Goal: Information Seeking & Learning: Learn about a topic

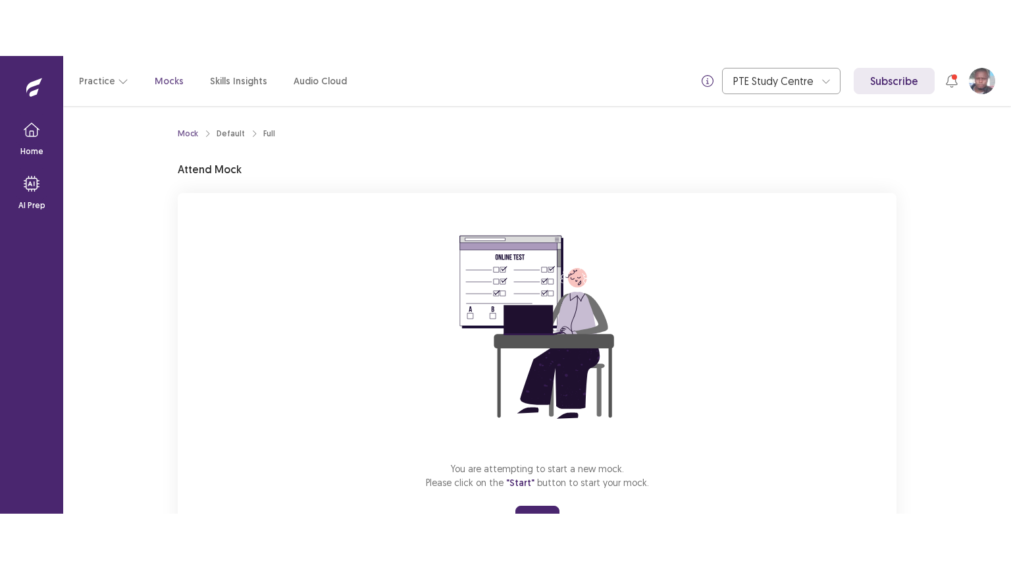
scroll to position [63, 0]
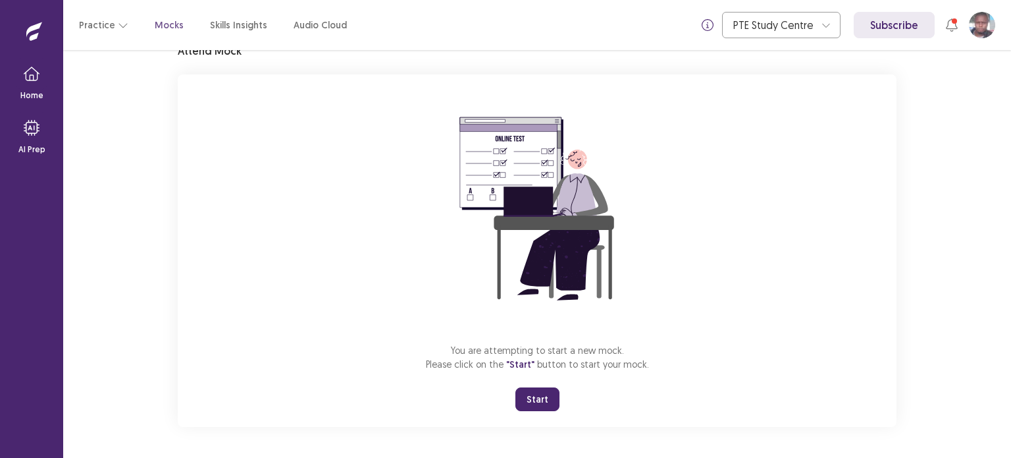
click at [540, 393] on button "Start" at bounding box center [538, 399] width 44 height 24
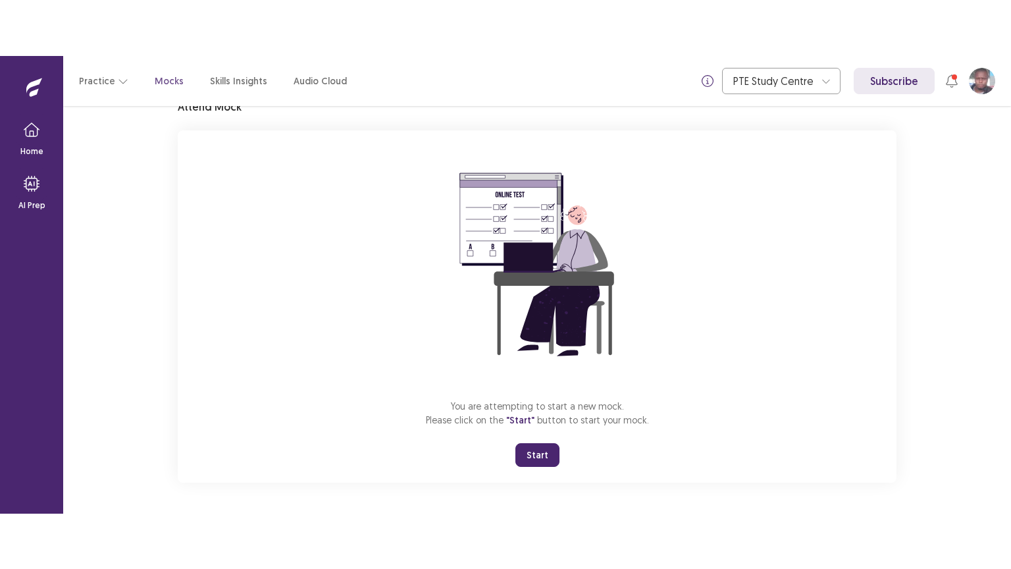
scroll to position [0, 0]
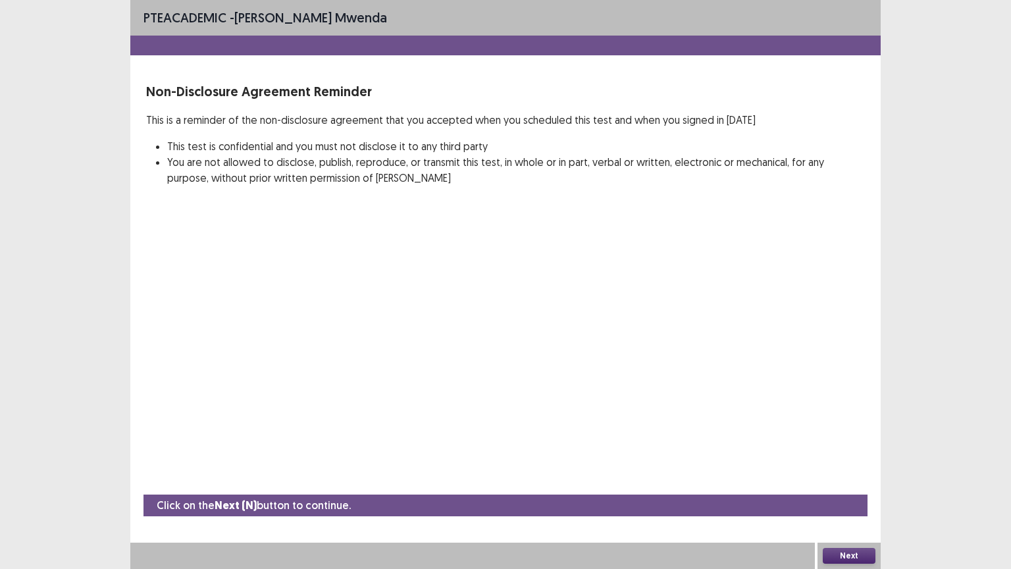
click at [855, 457] on button "Next" at bounding box center [849, 556] width 53 height 16
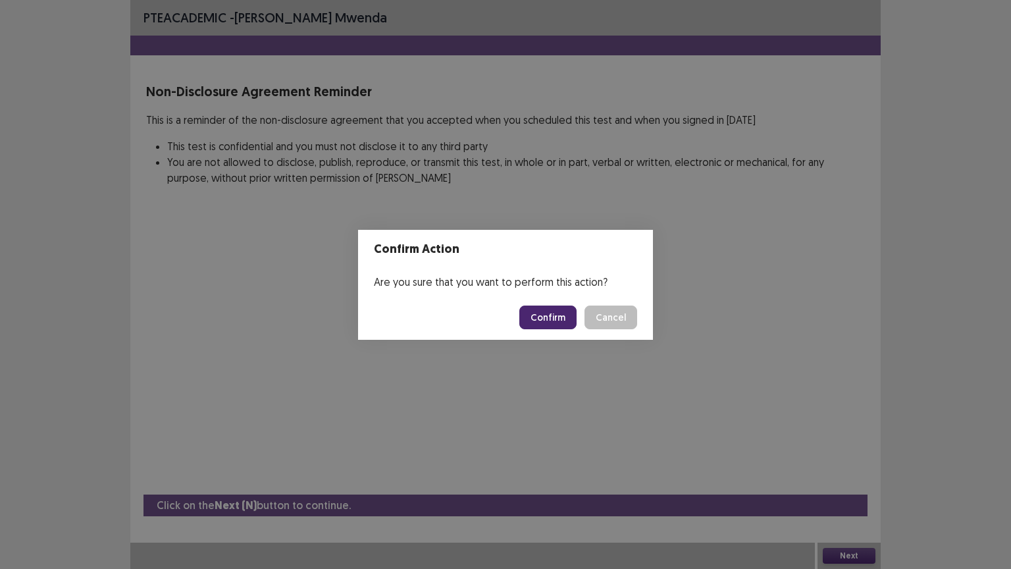
click at [562, 314] on button "Confirm" at bounding box center [548, 318] width 57 height 24
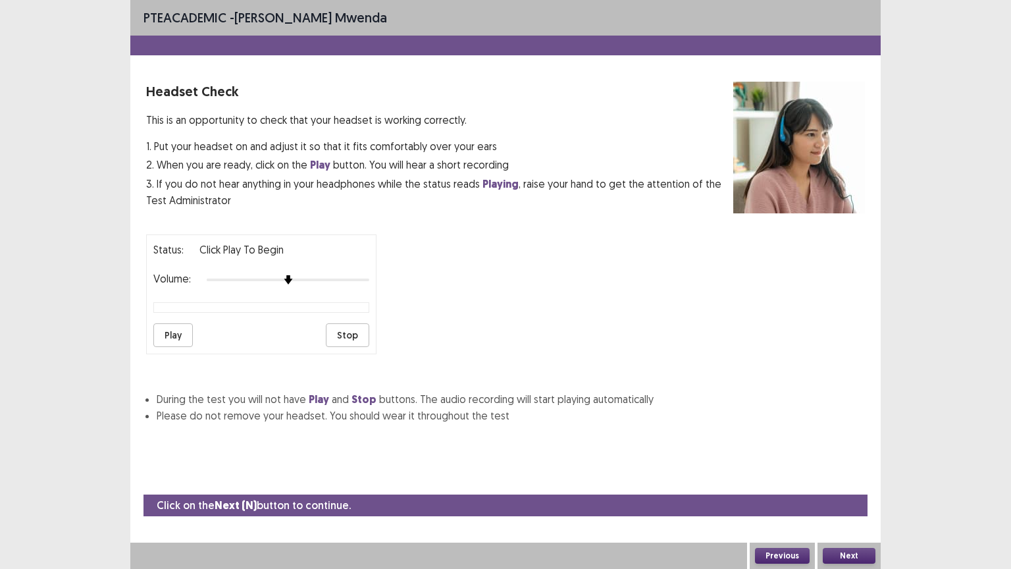
click at [172, 330] on button "Play" at bounding box center [173, 335] width 40 height 24
click at [309, 275] on div at bounding box center [288, 280] width 163 height 11
click at [328, 279] on div at bounding box center [288, 280] width 163 height 3
click at [179, 327] on button "Play" at bounding box center [173, 335] width 40 height 24
click at [333, 275] on div at bounding box center [288, 280] width 163 height 11
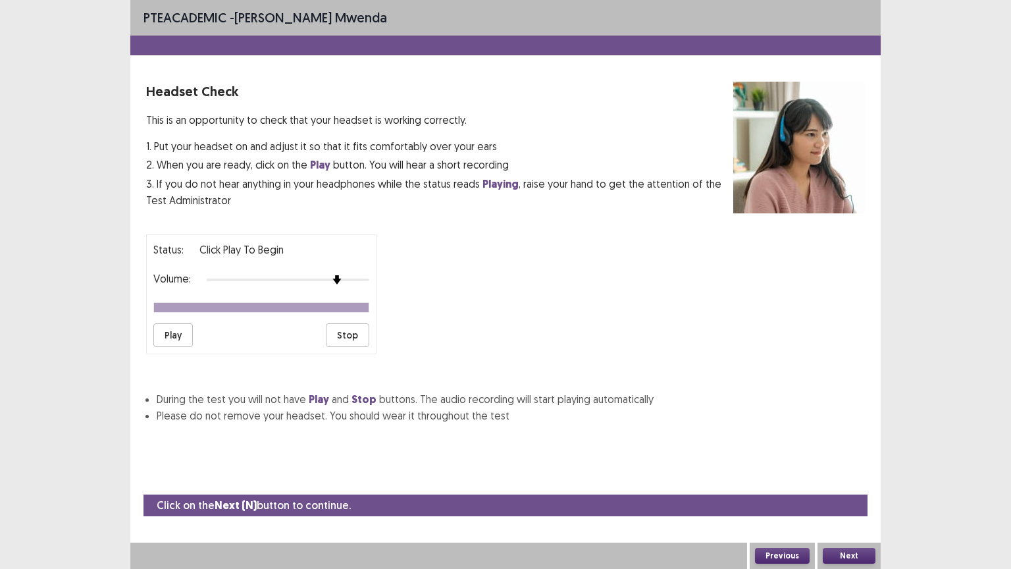
click at [183, 331] on button "Play" at bounding box center [173, 335] width 40 height 24
click at [845, 457] on button "Next" at bounding box center [849, 556] width 53 height 16
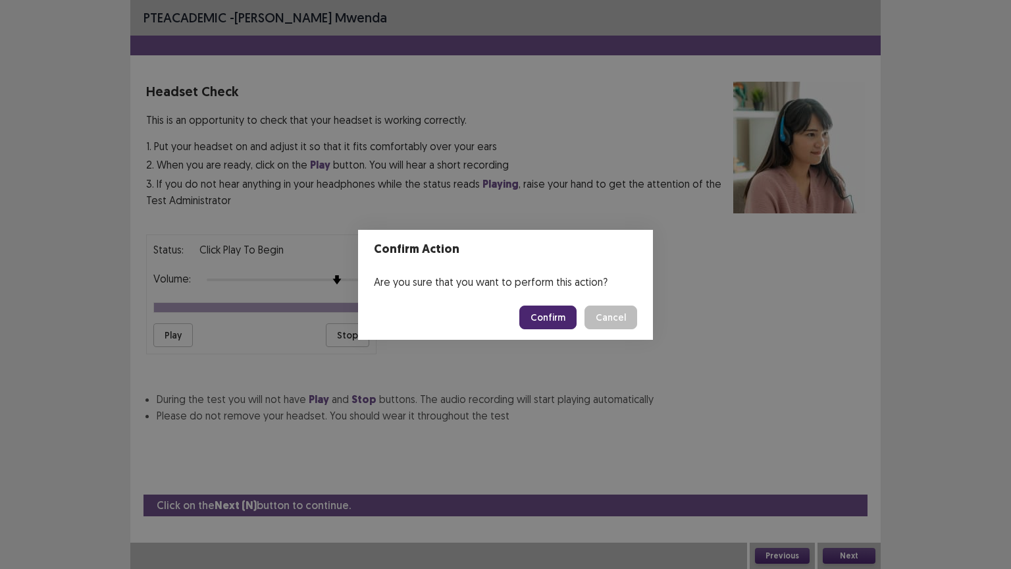
click at [560, 314] on button "Confirm" at bounding box center [548, 318] width 57 height 24
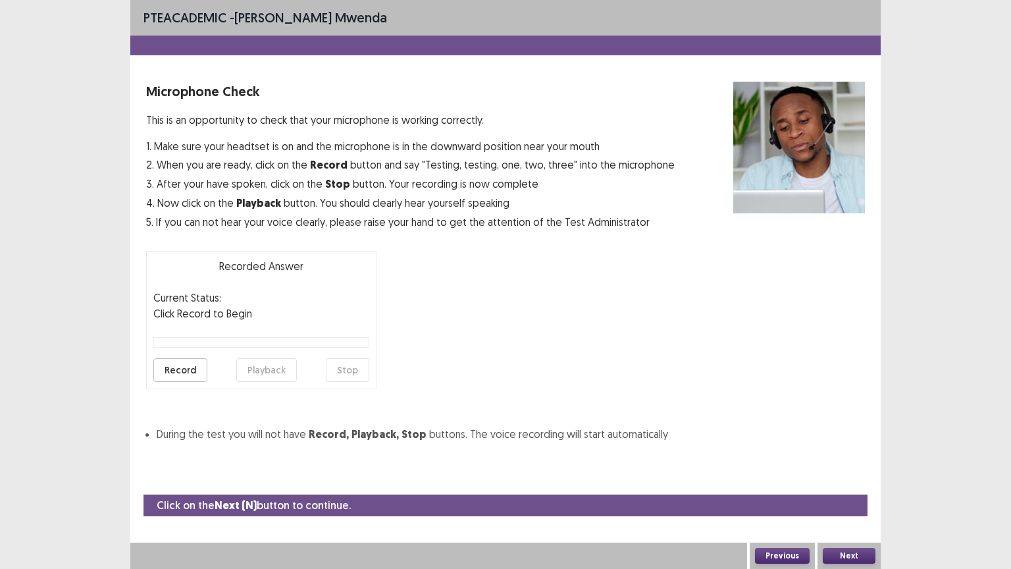
click at [188, 363] on button "Record" at bounding box center [180, 370] width 54 height 24
click at [279, 365] on button "Playback" at bounding box center [266, 370] width 61 height 24
click at [278, 366] on button "Playback" at bounding box center [266, 370] width 61 height 24
click at [844, 457] on button "Next" at bounding box center [849, 556] width 53 height 16
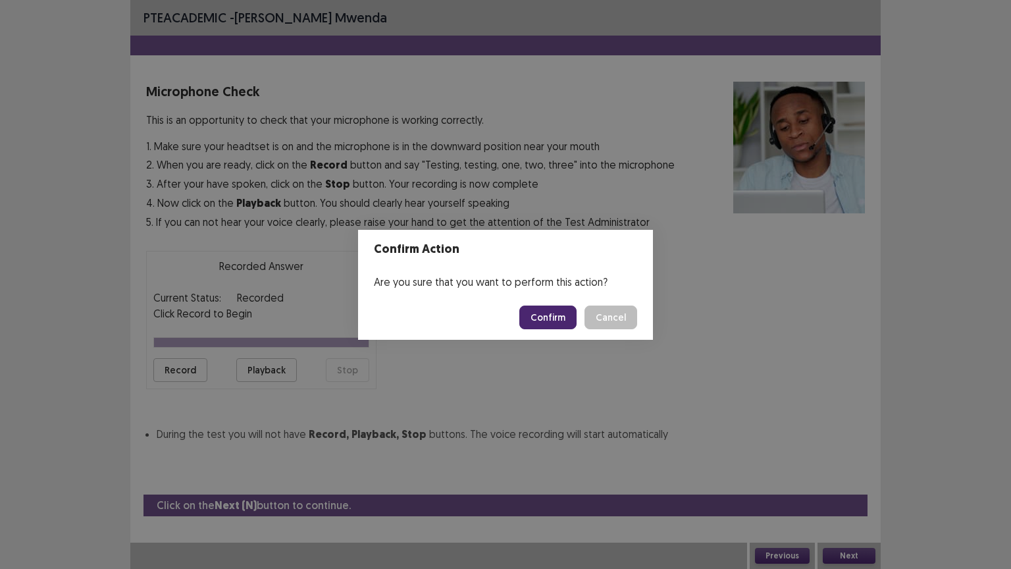
click at [537, 313] on button "Confirm" at bounding box center [548, 318] width 57 height 24
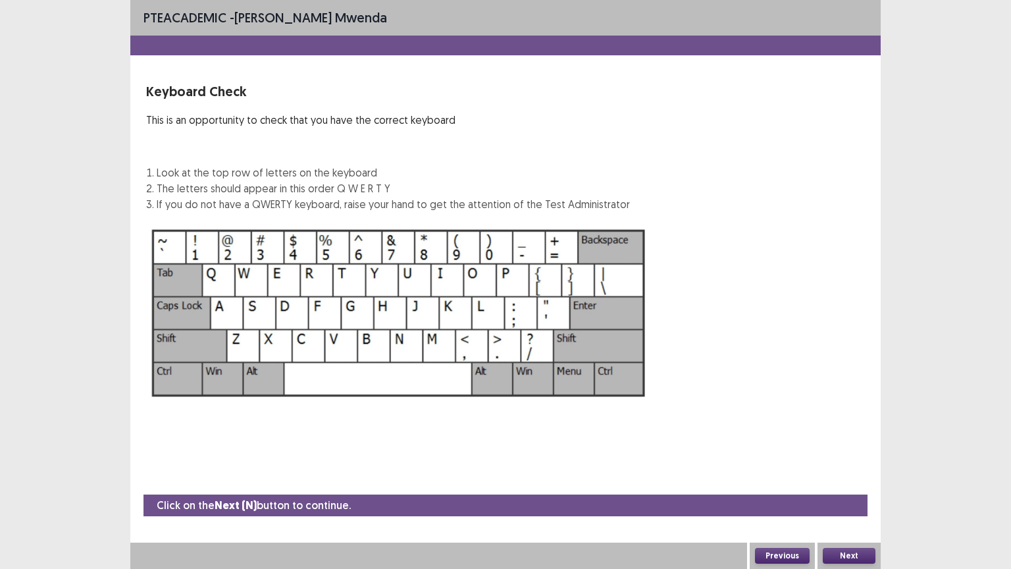
click at [848, 457] on button "Next" at bounding box center [849, 556] width 53 height 16
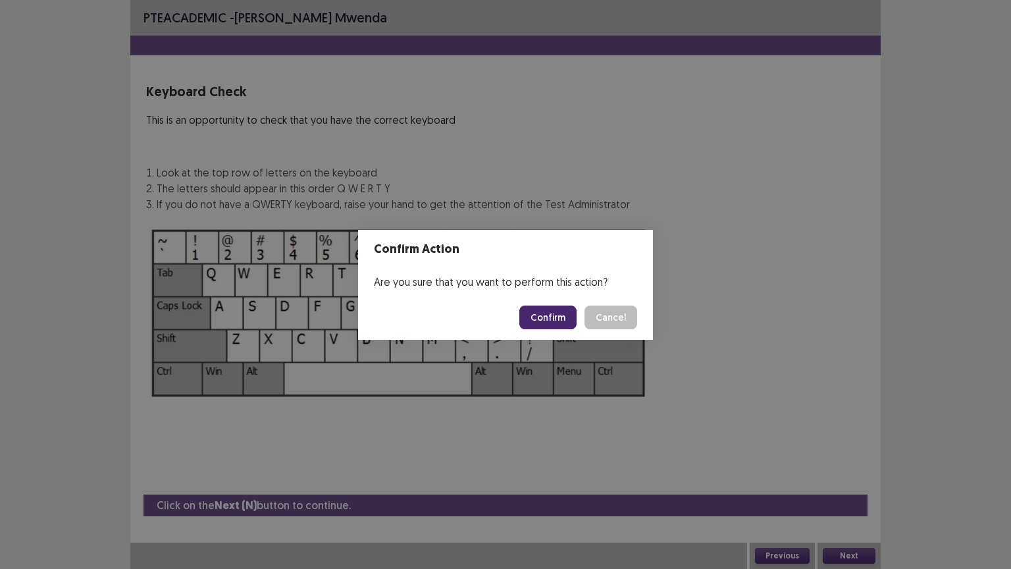
click at [545, 309] on button "Confirm" at bounding box center [548, 318] width 57 height 24
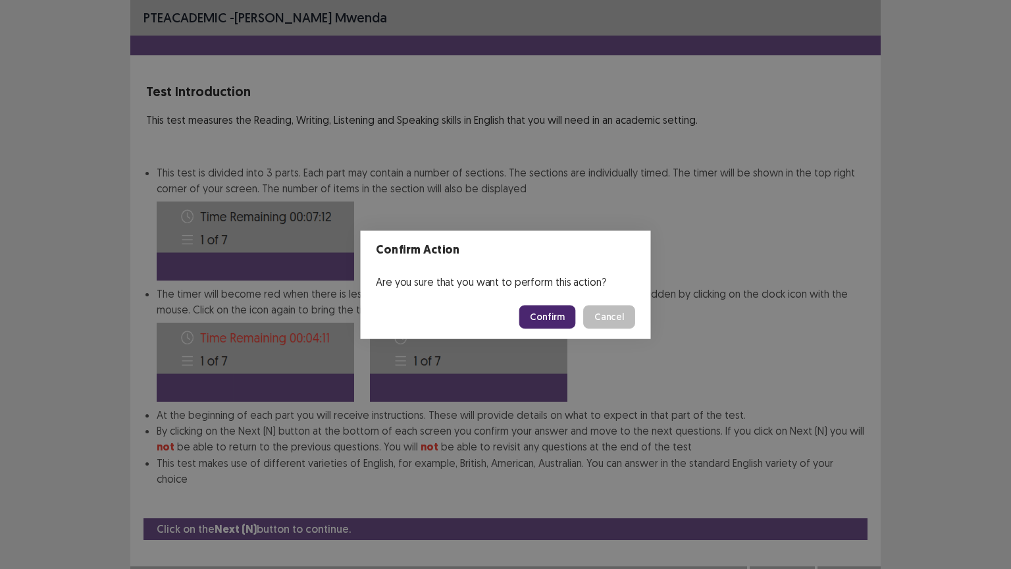
scroll to position [1, 0]
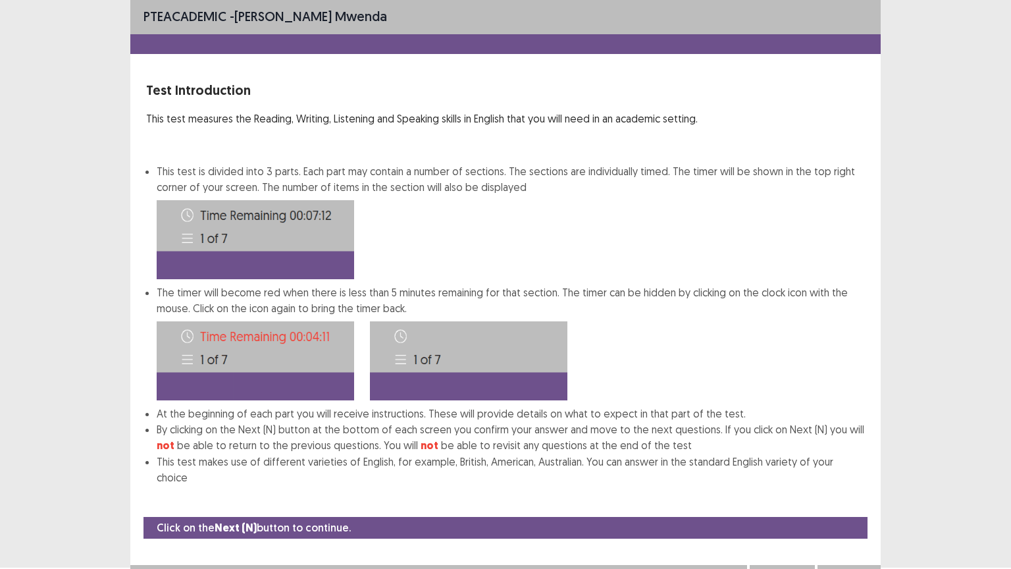
click at [855, 457] on button "Next" at bounding box center [849, 578] width 53 height 16
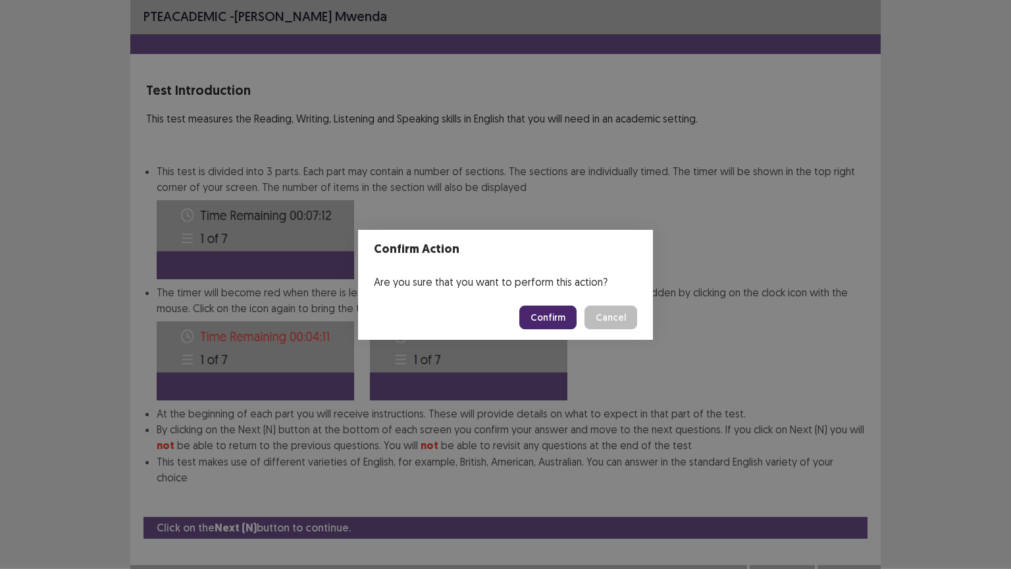
click at [561, 313] on button "Confirm" at bounding box center [548, 318] width 57 height 24
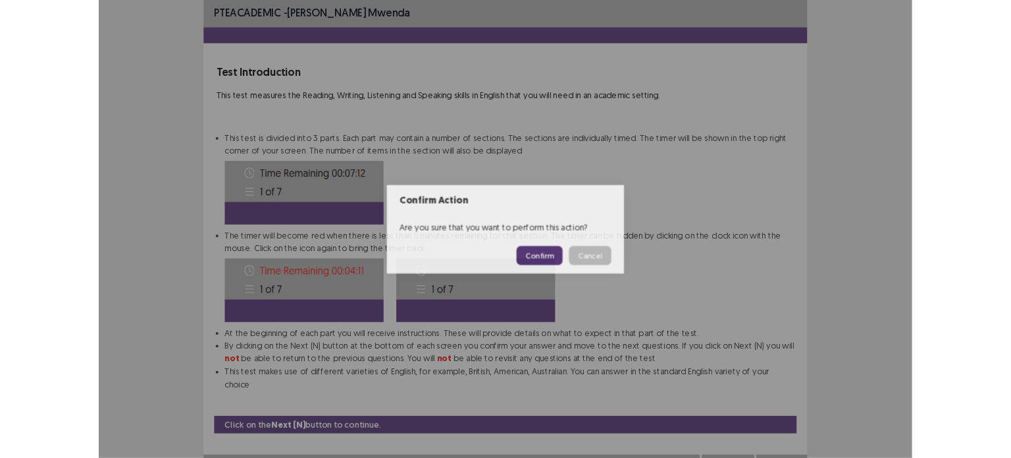
scroll to position [0, 0]
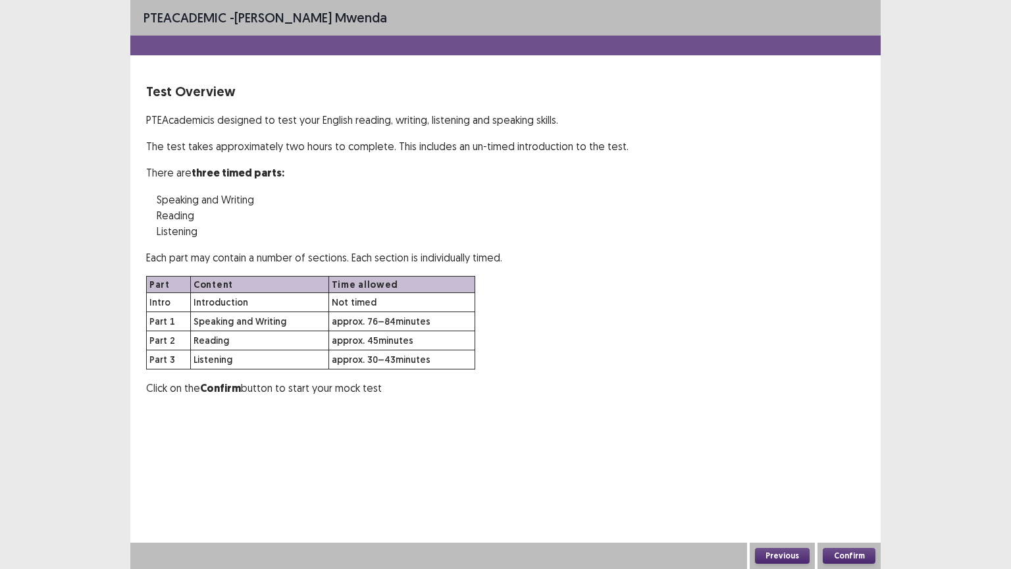
click at [848, 457] on button "Confirm" at bounding box center [849, 556] width 53 height 16
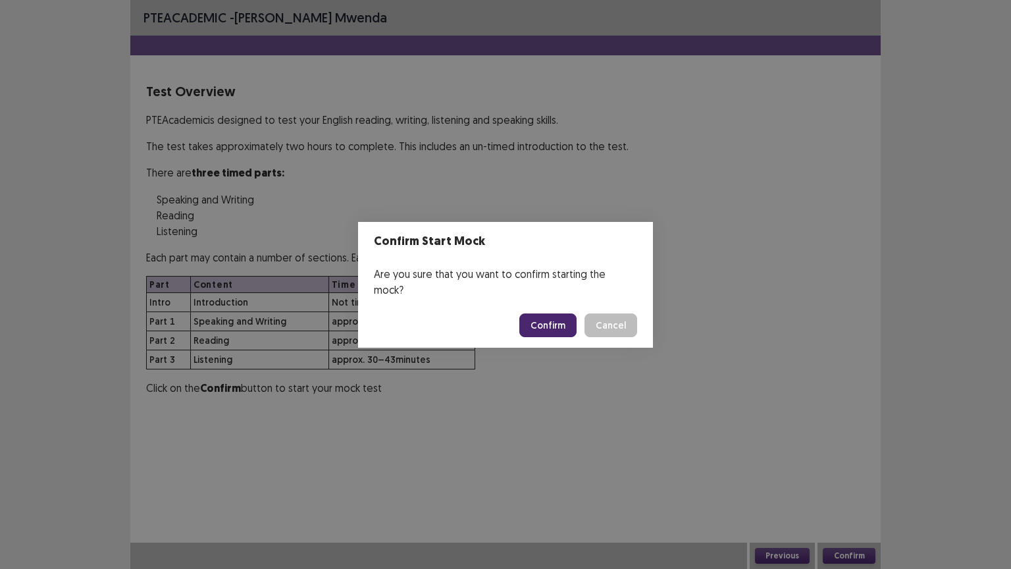
click at [561, 315] on button "Confirm" at bounding box center [548, 325] width 57 height 24
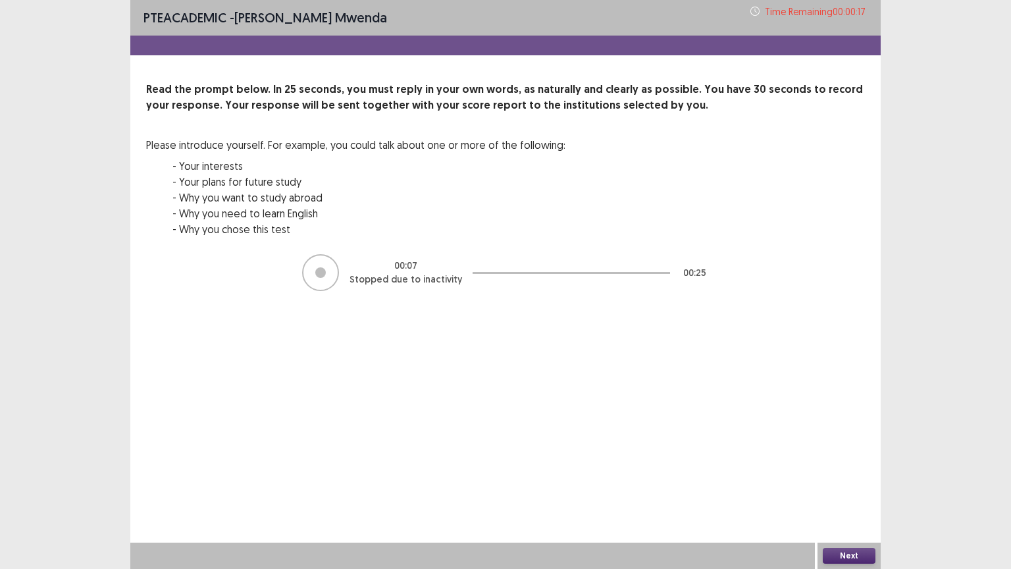
click at [840, 457] on button "Next" at bounding box center [849, 556] width 53 height 16
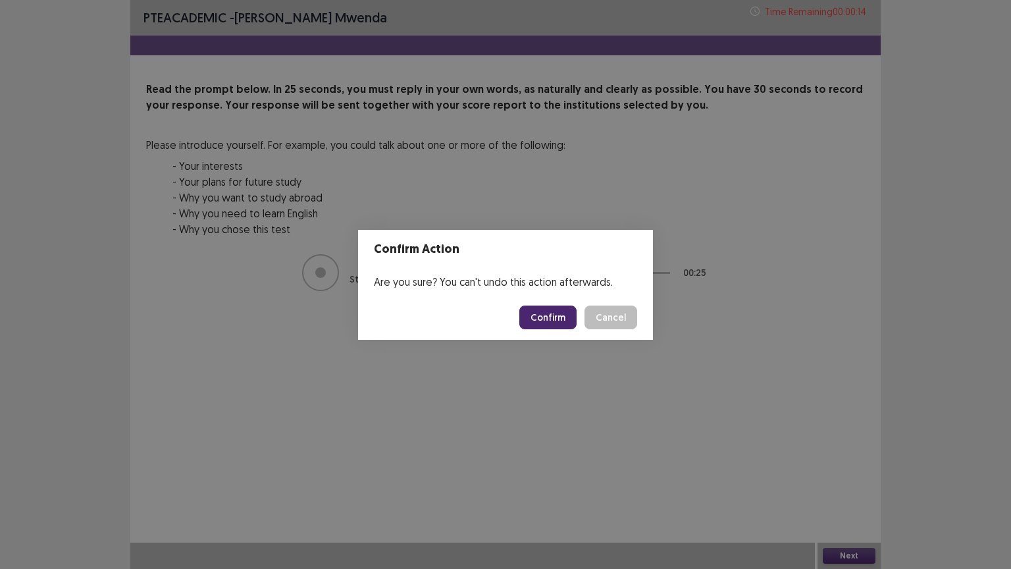
click at [556, 317] on button "Confirm" at bounding box center [548, 318] width 57 height 24
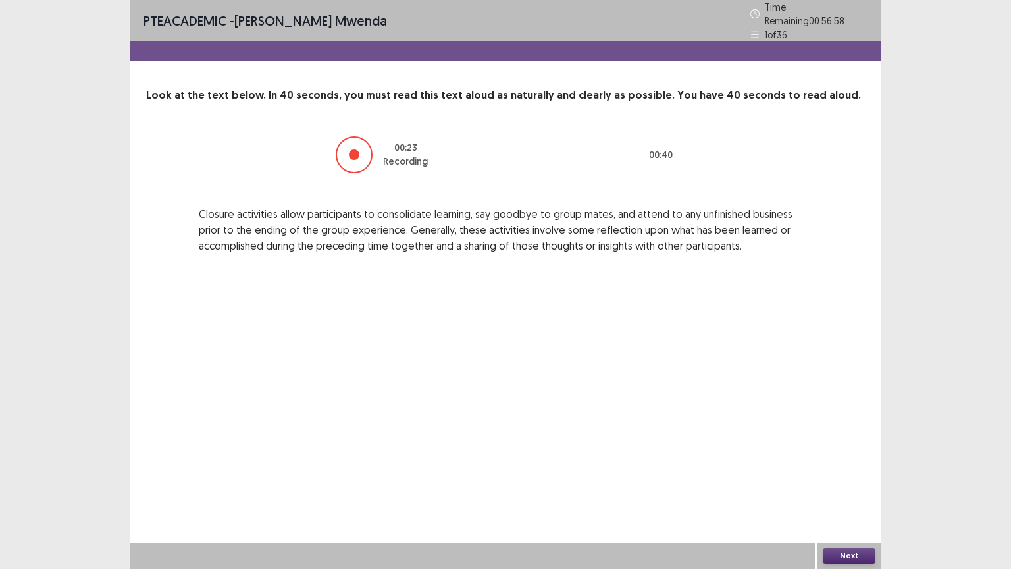
click at [861, 457] on button "Next" at bounding box center [849, 556] width 53 height 16
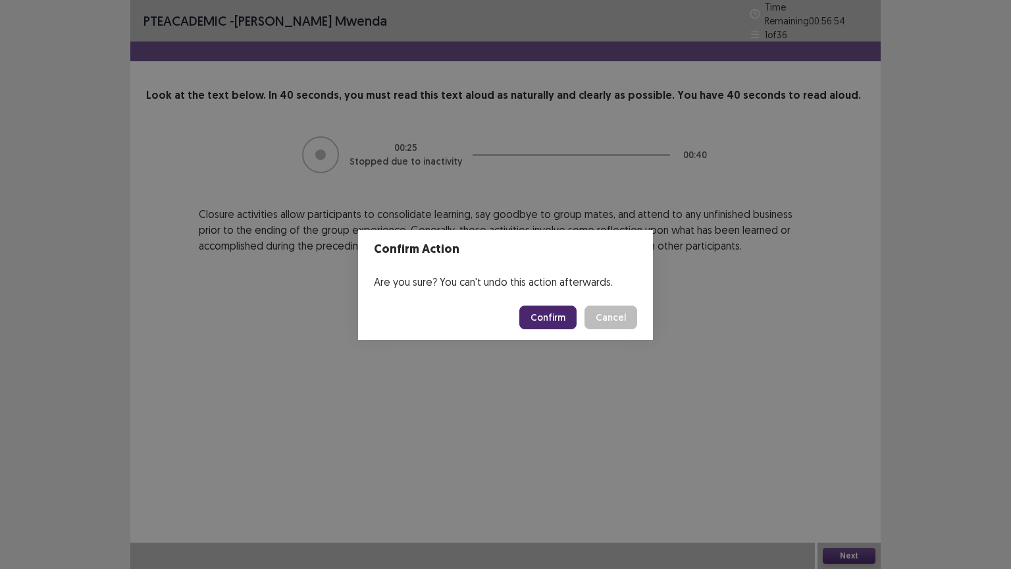
click at [566, 319] on button "Confirm" at bounding box center [548, 318] width 57 height 24
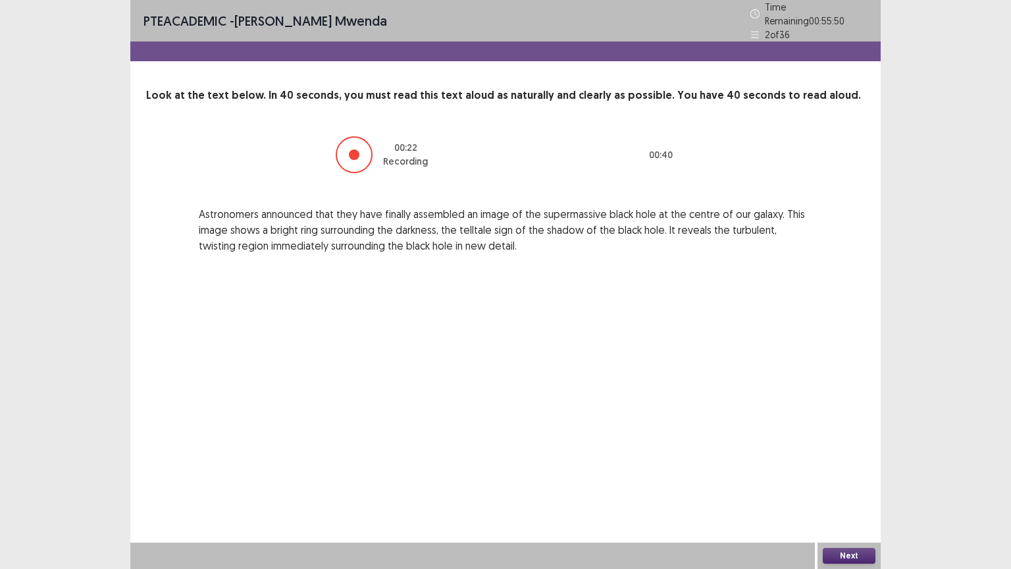
click at [844, 457] on button "Next" at bounding box center [849, 556] width 53 height 16
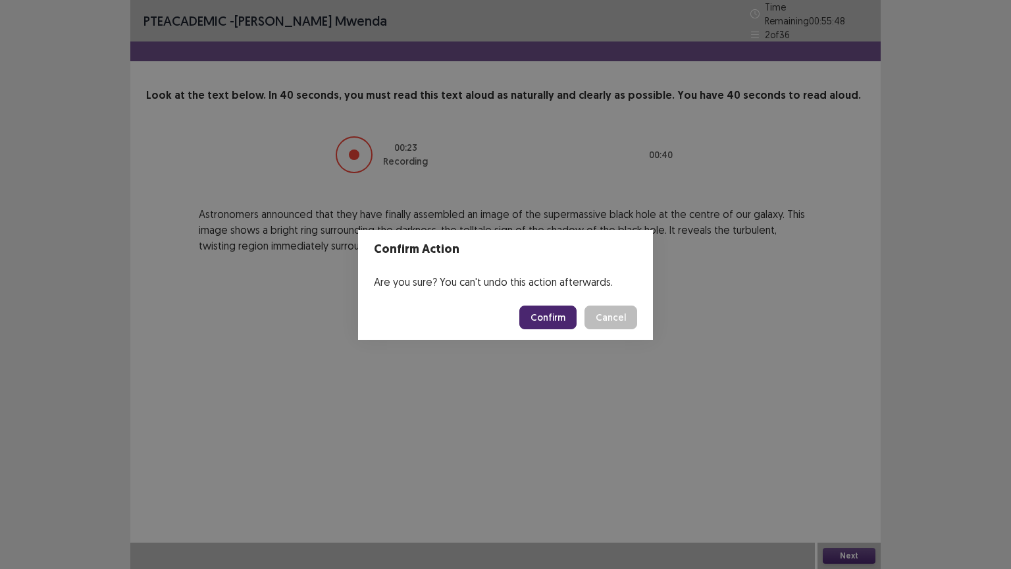
click at [548, 319] on button "Confirm" at bounding box center [548, 318] width 57 height 24
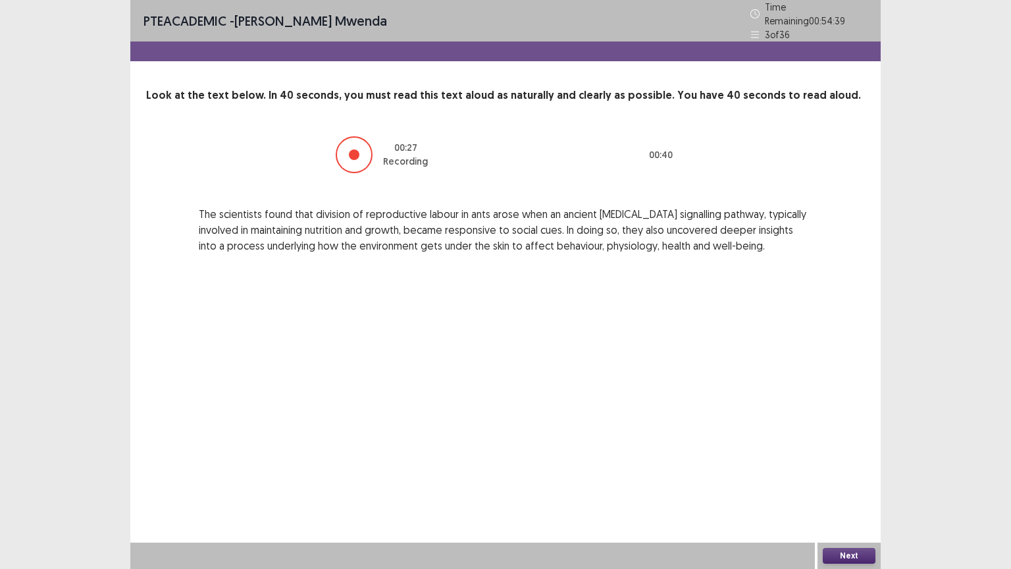
click at [836, 457] on button "Next" at bounding box center [849, 556] width 53 height 16
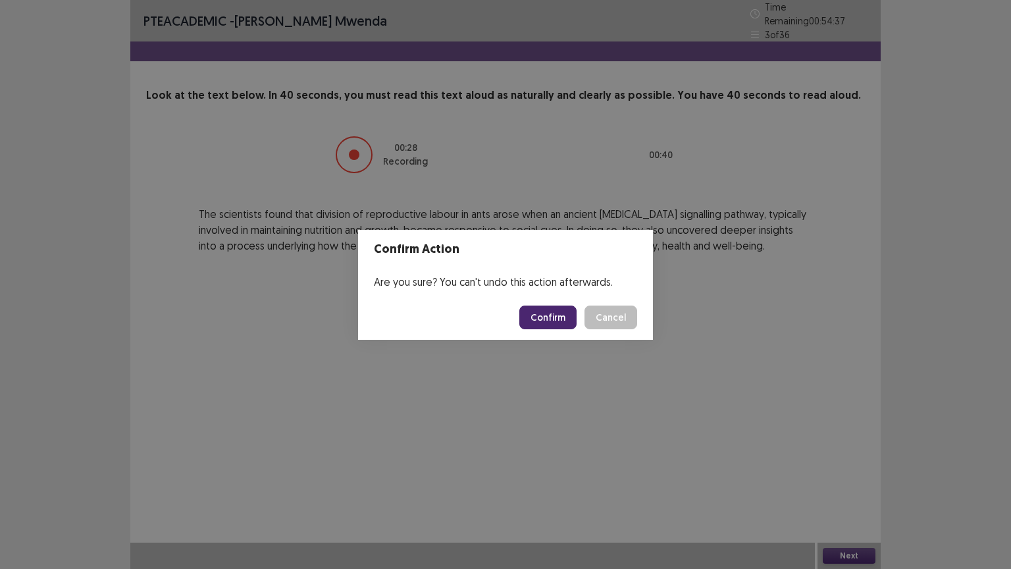
click at [555, 321] on button "Confirm" at bounding box center [548, 318] width 57 height 24
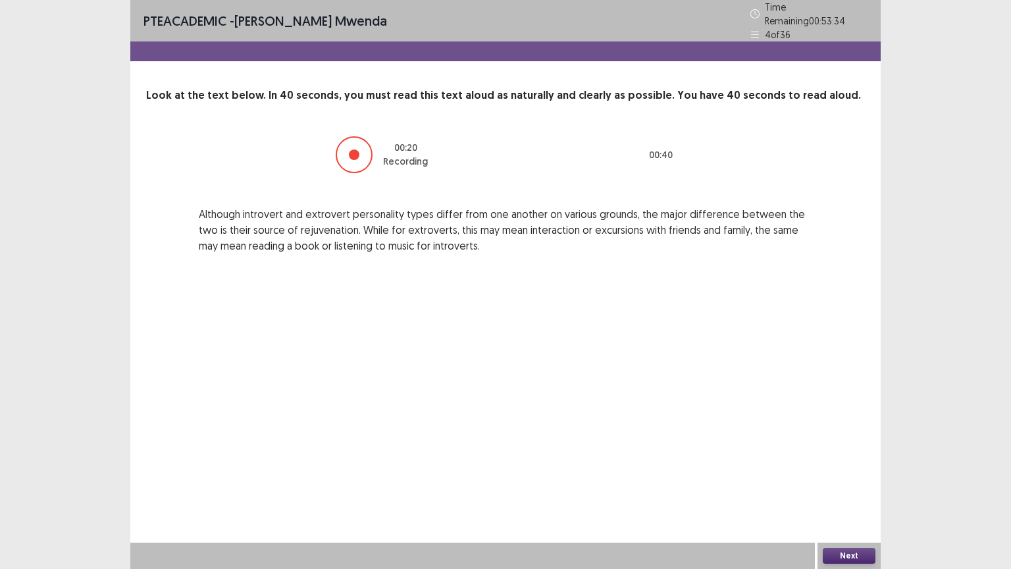
click at [860, 457] on button "Next" at bounding box center [849, 556] width 53 height 16
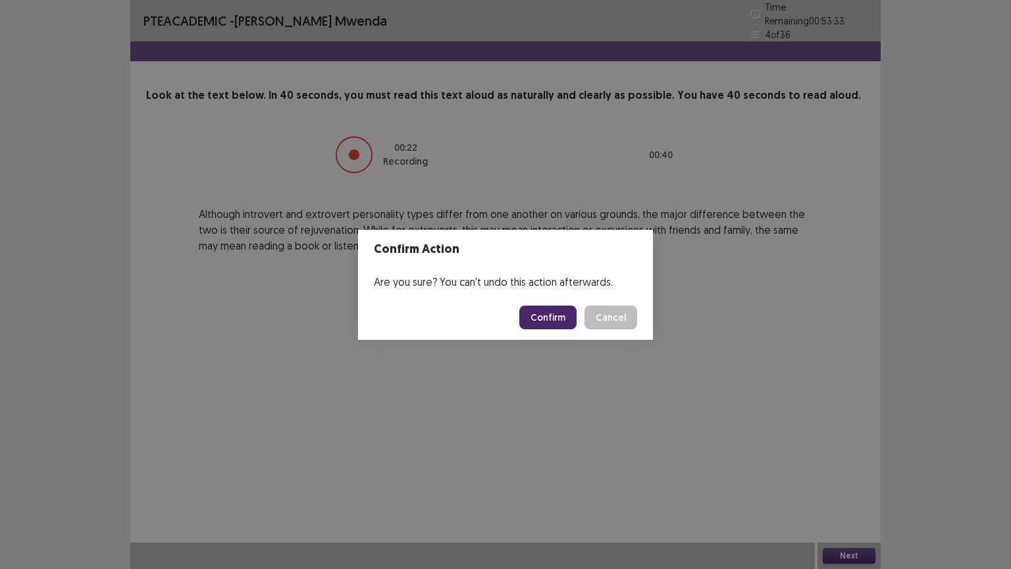
click at [552, 321] on button "Confirm" at bounding box center [548, 318] width 57 height 24
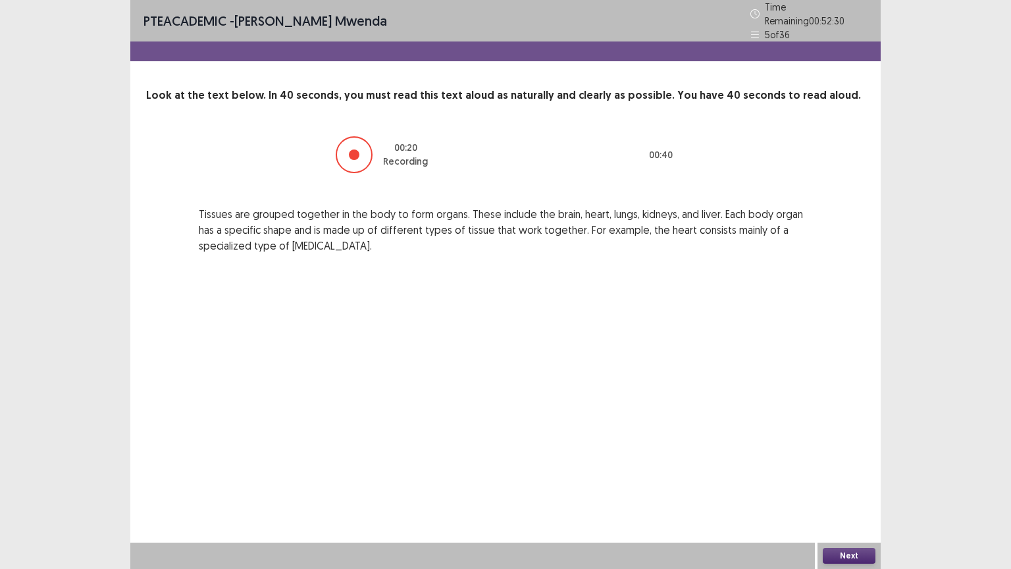
click at [835, 457] on button "Next" at bounding box center [849, 556] width 53 height 16
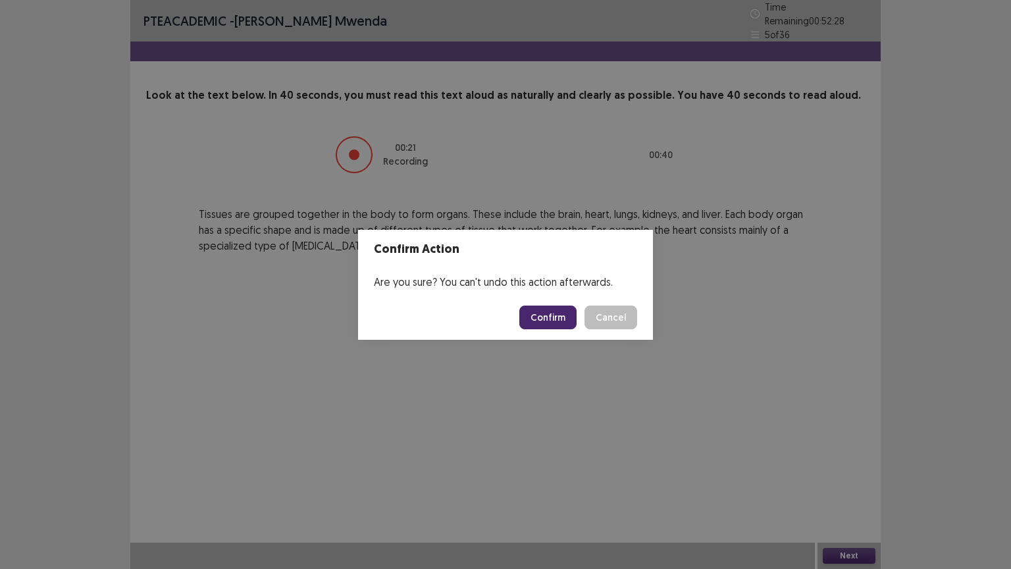
click at [567, 317] on button "Confirm" at bounding box center [548, 318] width 57 height 24
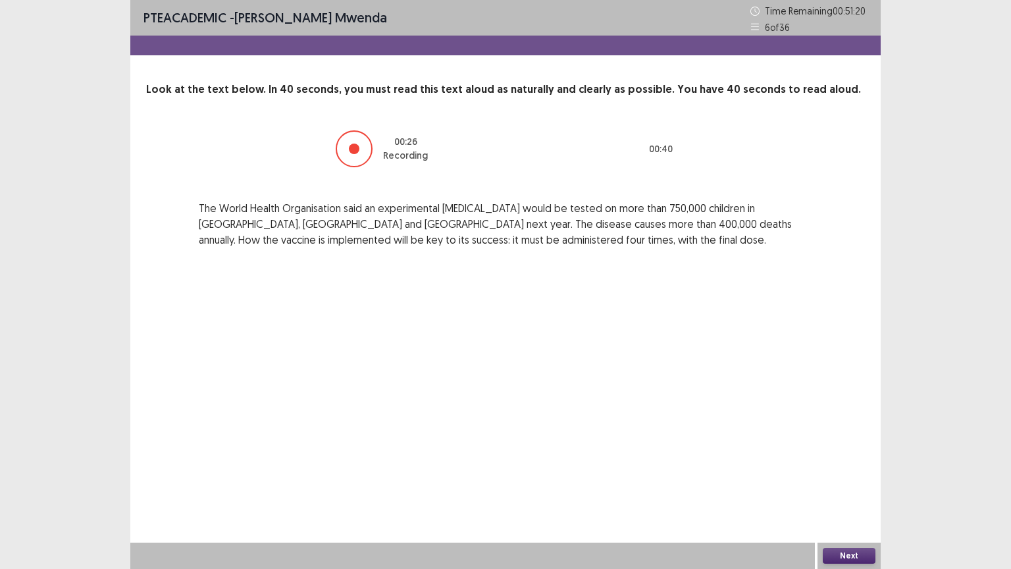
click at [844, 457] on button "Next" at bounding box center [849, 556] width 53 height 16
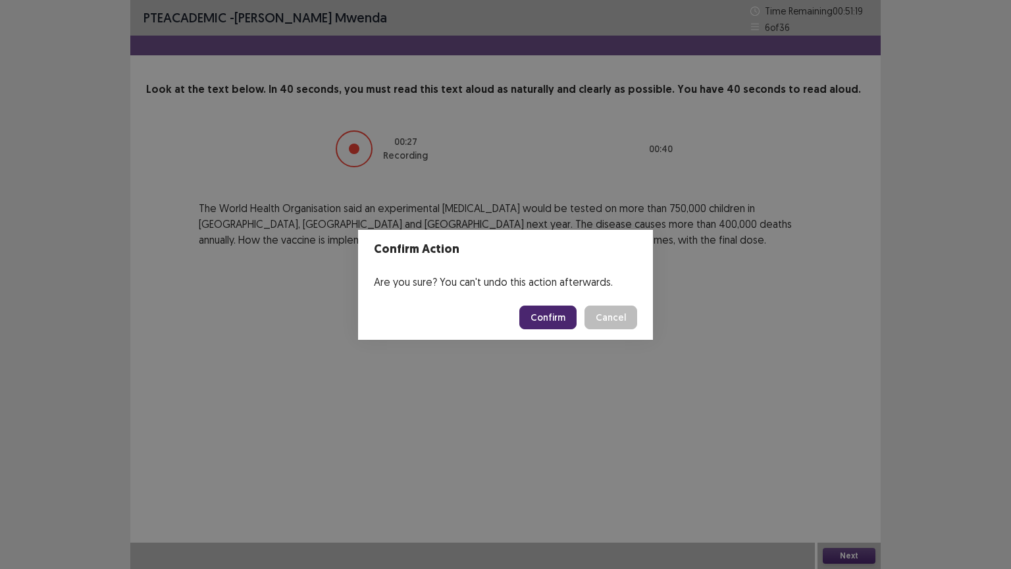
click at [563, 311] on button "Confirm" at bounding box center [548, 318] width 57 height 24
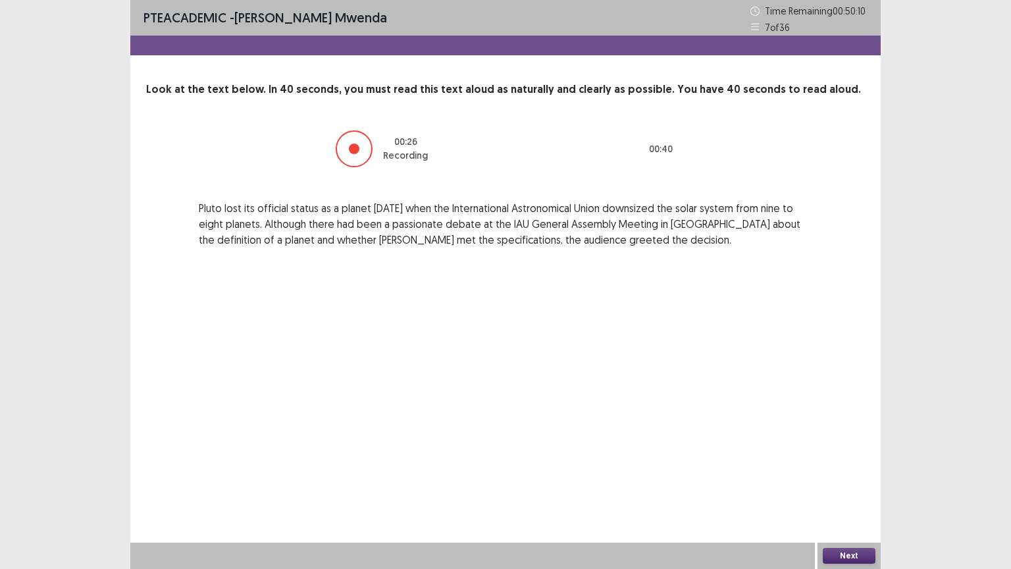
click at [865, 457] on button "Next" at bounding box center [849, 556] width 53 height 16
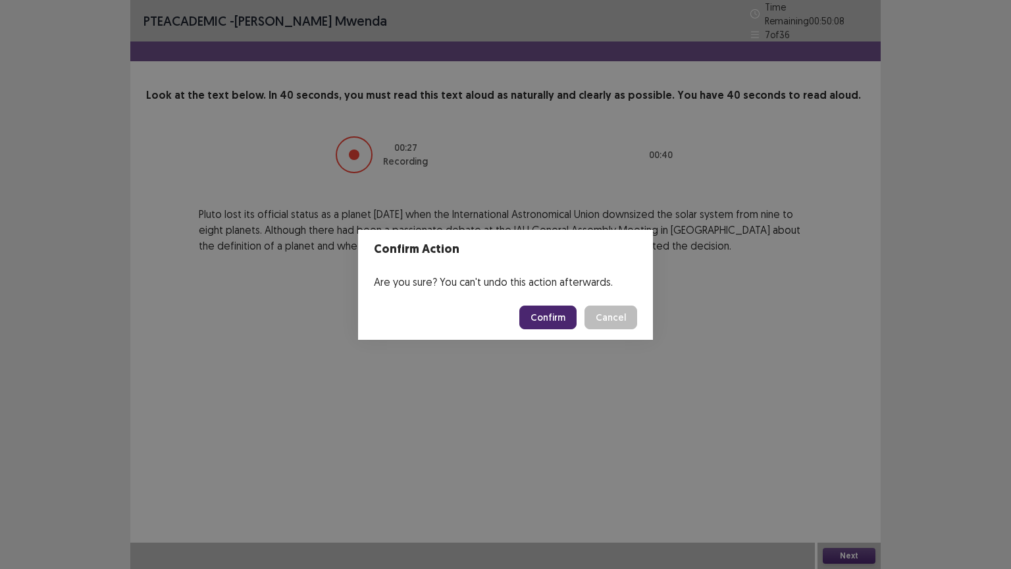
click at [541, 316] on button "Confirm" at bounding box center [548, 318] width 57 height 24
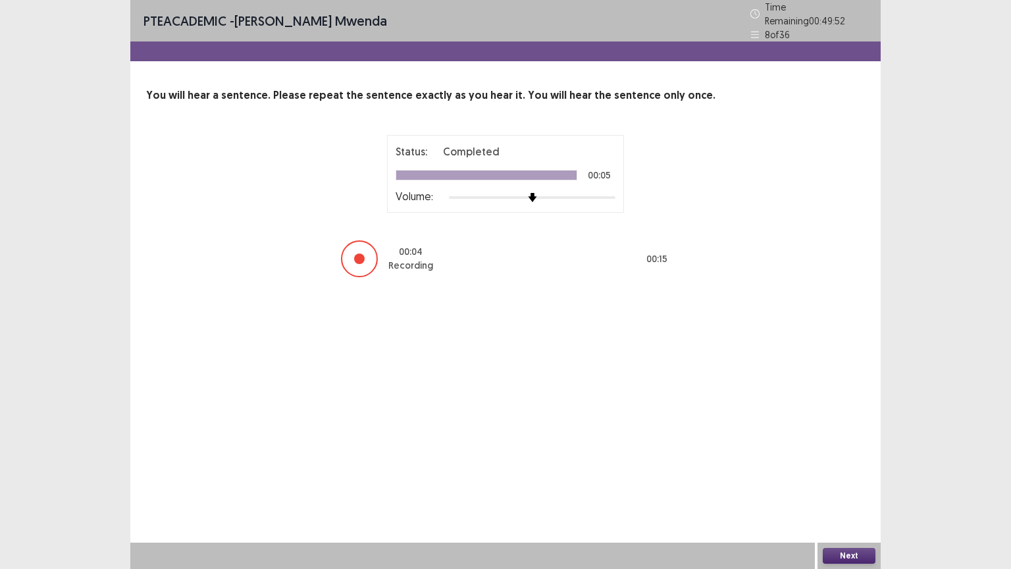
click at [856, 457] on button "Next" at bounding box center [849, 556] width 53 height 16
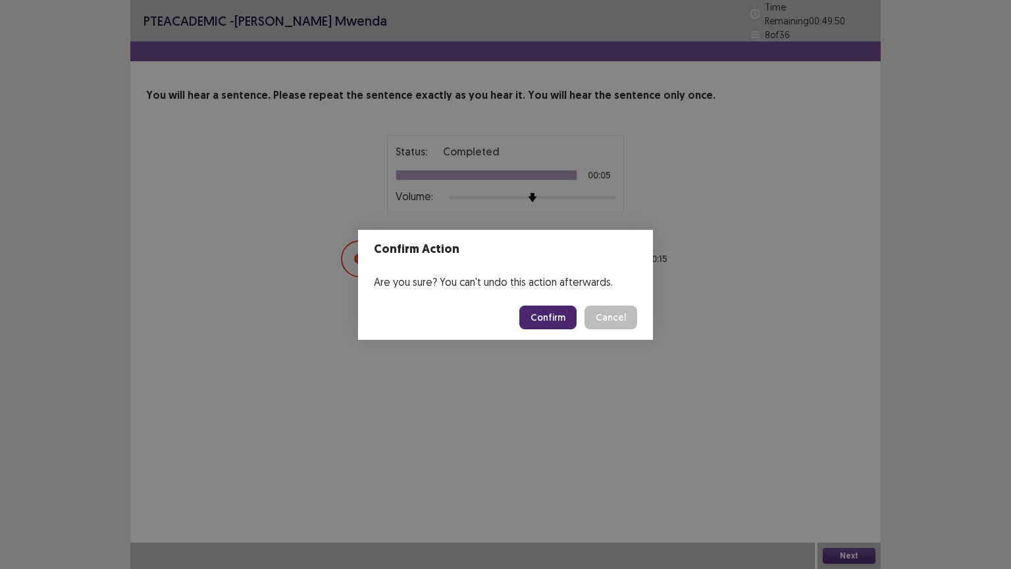
click at [556, 323] on button "Confirm" at bounding box center [548, 318] width 57 height 24
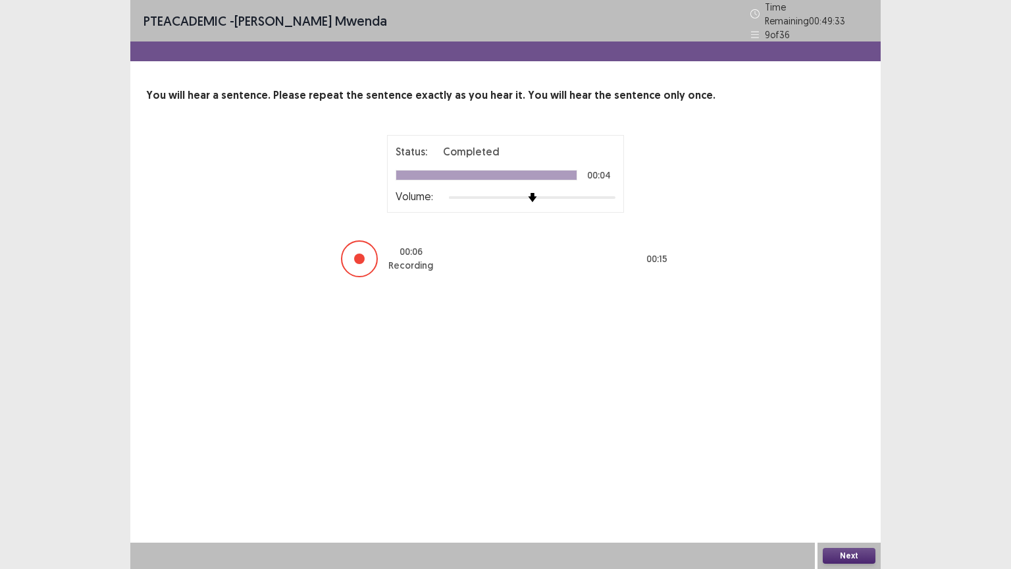
click at [854, 457] on button "Next" at bounding box center [849, 556] width 53 height 16
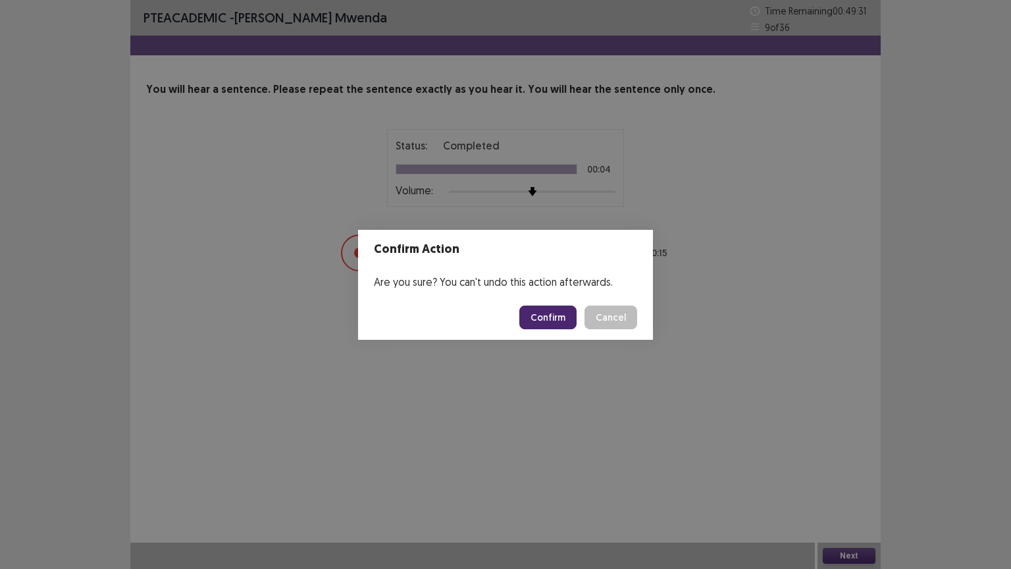
click at [540, 319] on button "Confirm" at bounding box center [548, 318] width 57 height 24
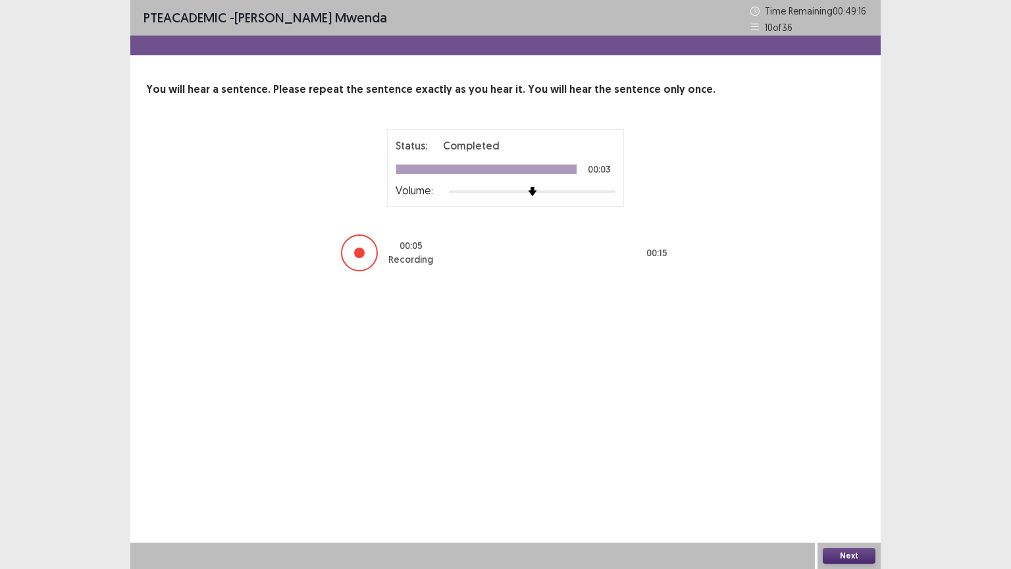
click at [864, 457] on button "Next" at bounding box center [849, 556] width 53 height 16
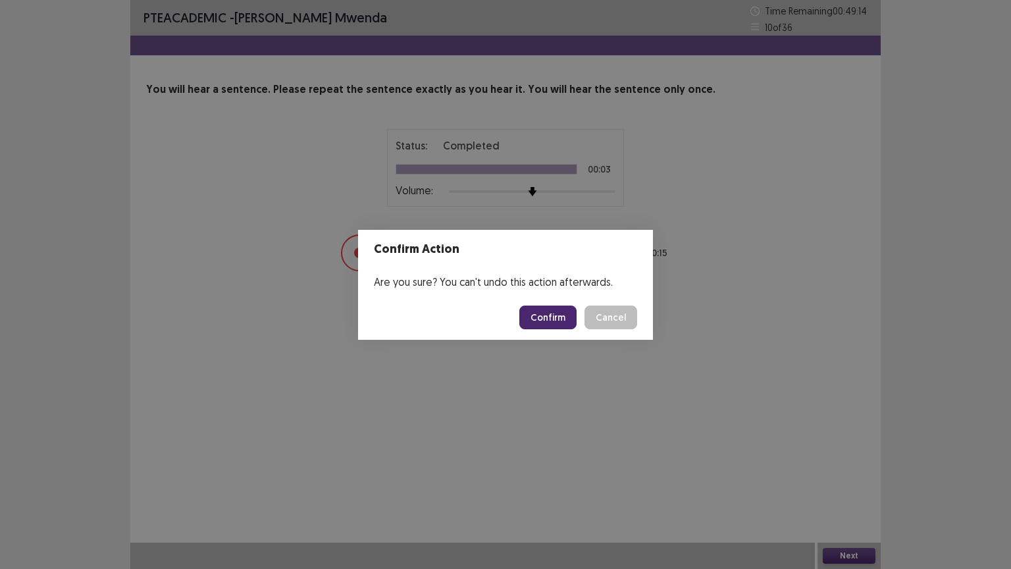
click at [554, 316] on button "Confirm" at bounding box center [548, 318] width 57 height 24
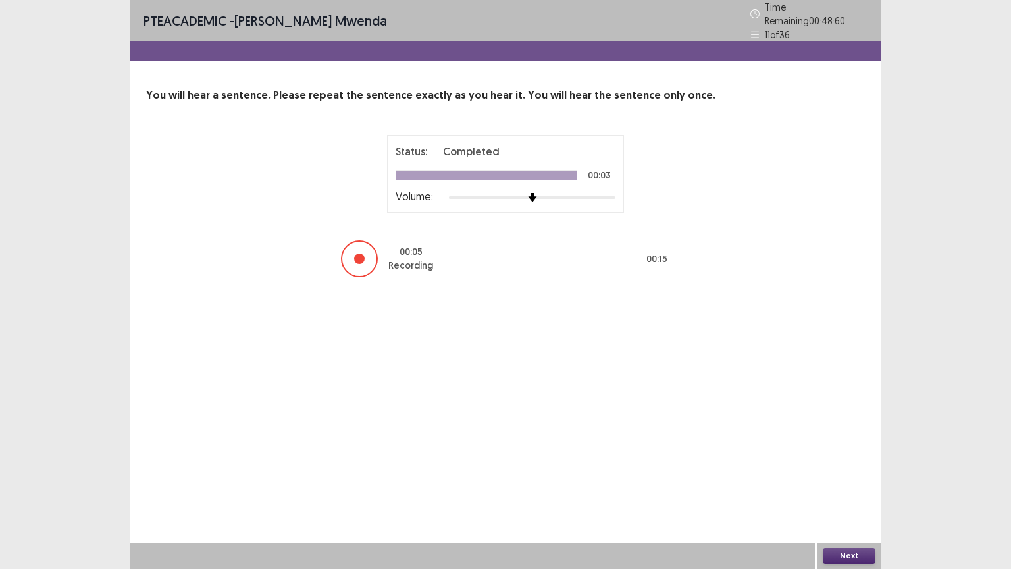
click at [838, 457] on button "Next" at bounding box center [849, 556] width 53 height 16
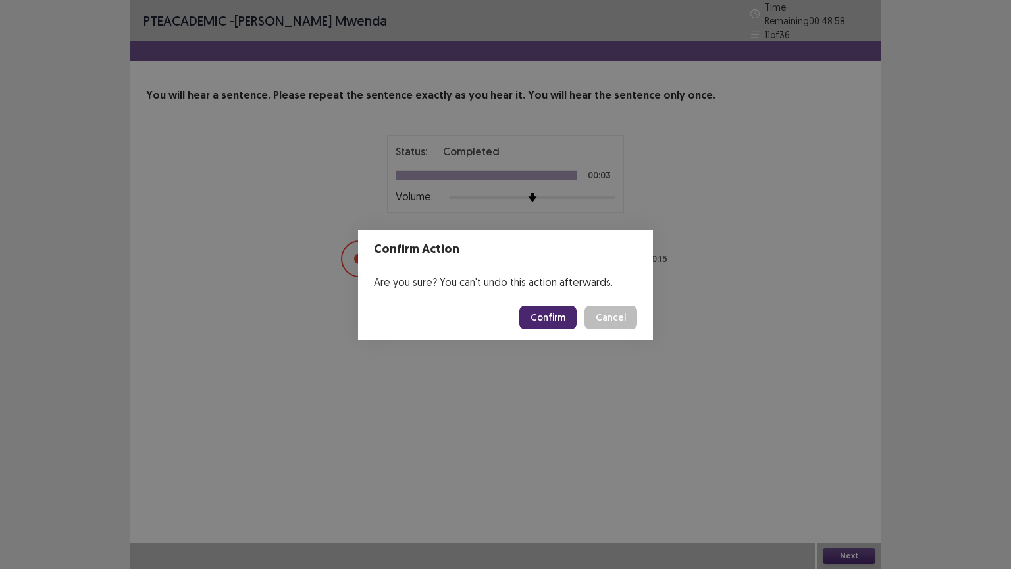
click at [550, 319] on button "Confirm" at bounding box center [548, 318] width 57 height 24
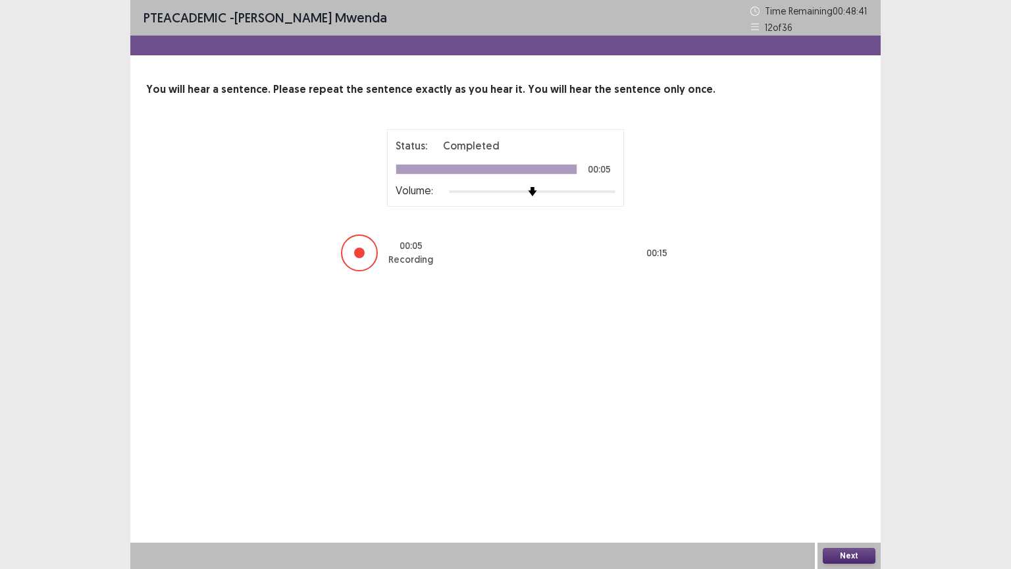
click at [851, 457] on button "Next" at bounding box center [849, 556] width 53 height 16
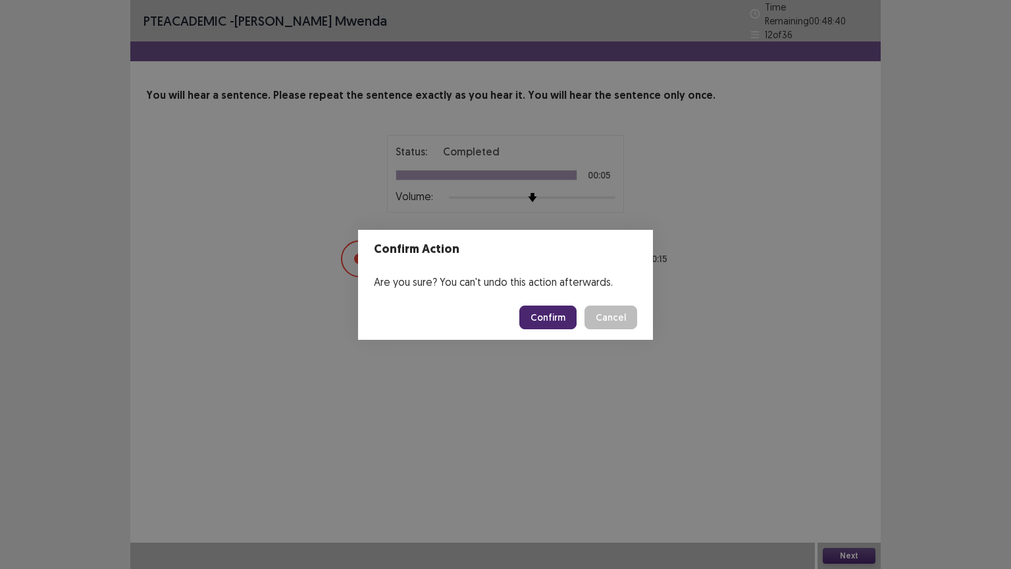
click at [572, 313] on button "Confirm" at bounding box center [548, 318] width 57 height 24
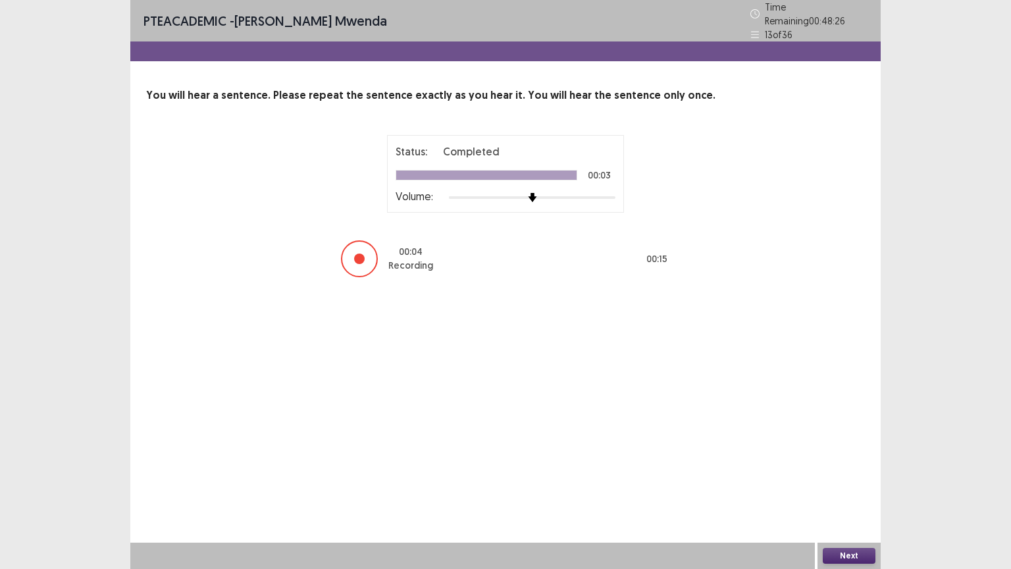
click at [847, 457] on div "Next" at bounding box center [849, 556] width 63 height 26
click at [847, 457] on button "Next" at bounding box center [849, 556] width 53 height 16
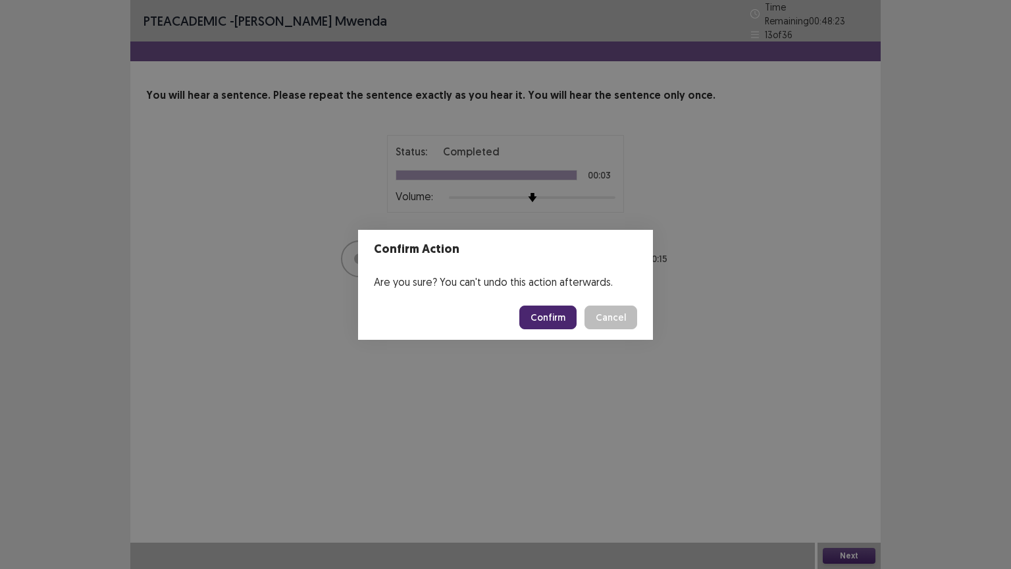
click at [551, 321] on button "Confirm" at bounding box center [548, 318] width 57 height 24
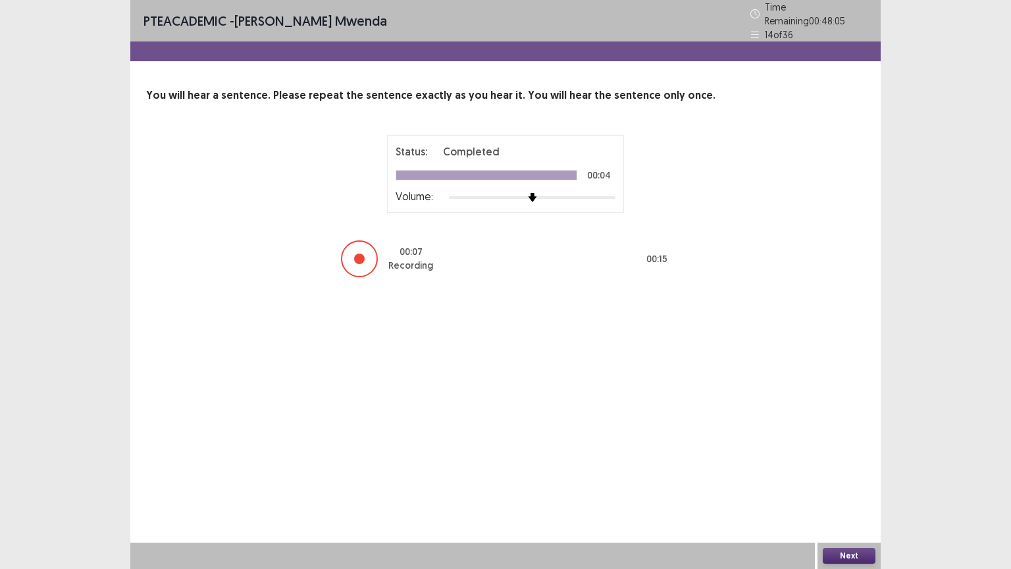
click at [853, 457] on button "Next" at bounding box center [849, 556] width 53 height 16
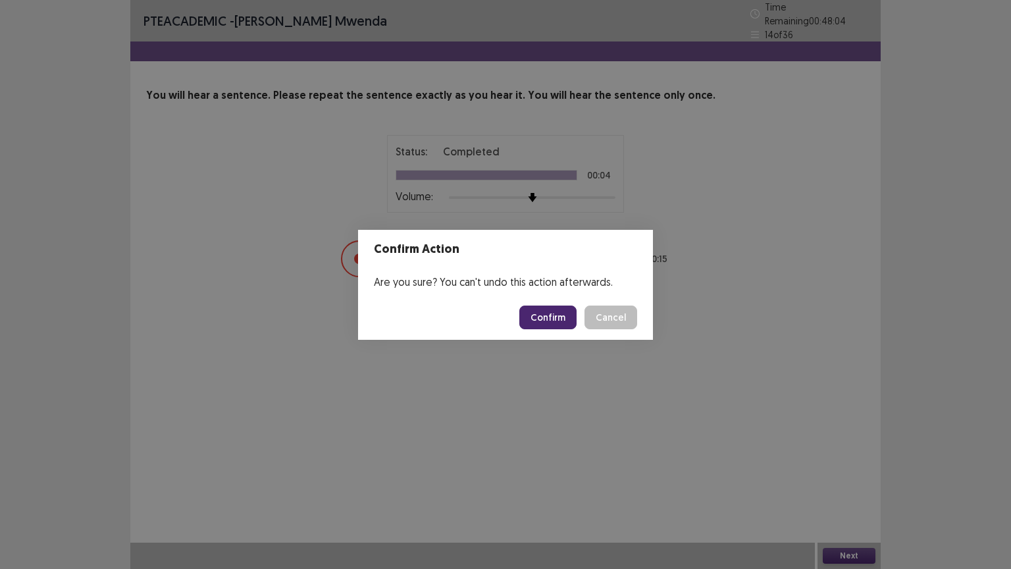
click at [552, 316] on button "Confirm" at bounding box center [548, 318] width 57 height 24
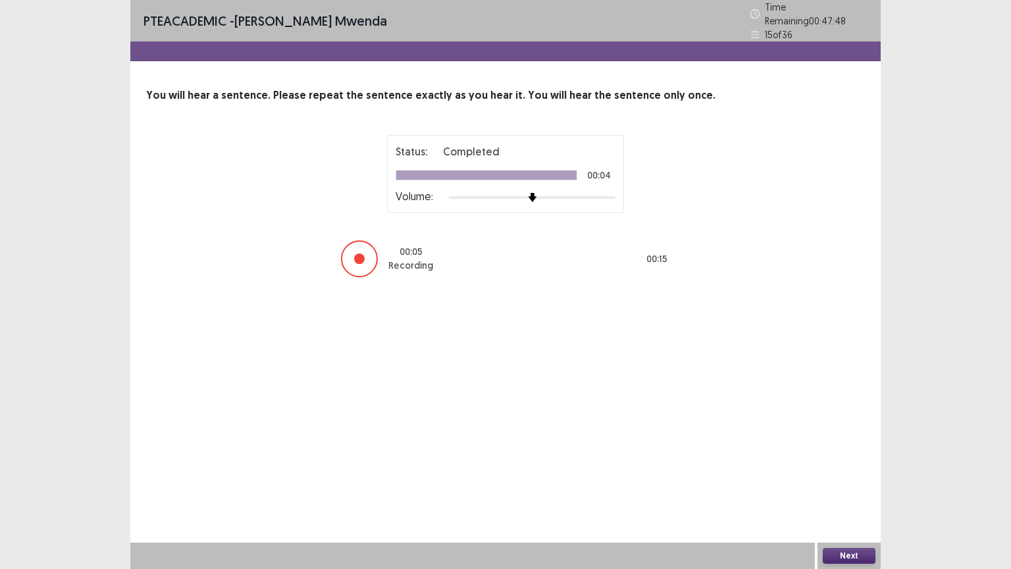
click at [854, 457] on button "Next" at bounding box center [849, 556] width 53 height 16
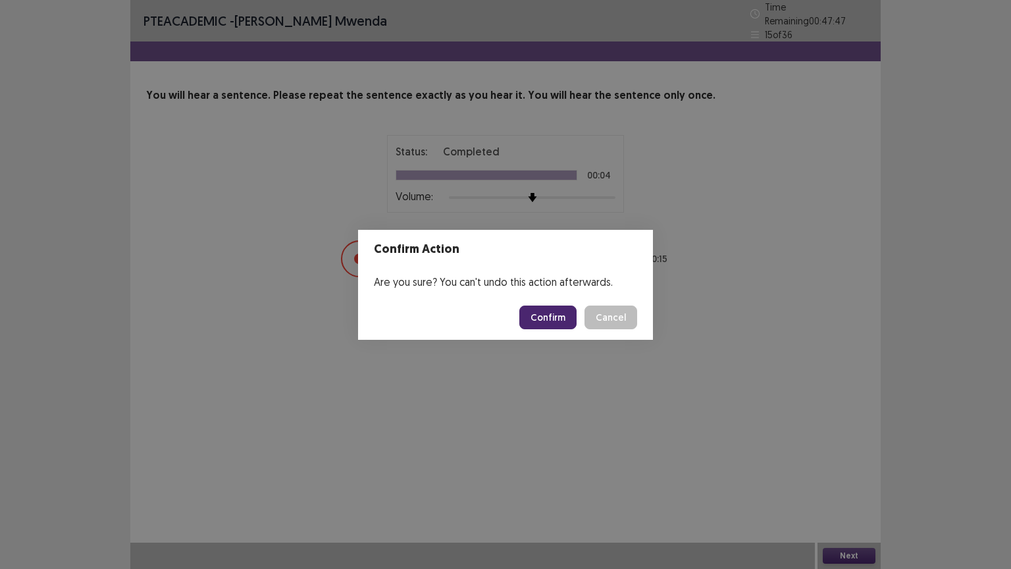
click at [541, 315] on button "Confirm" at bounding box center [548, 318] width 57 height 24
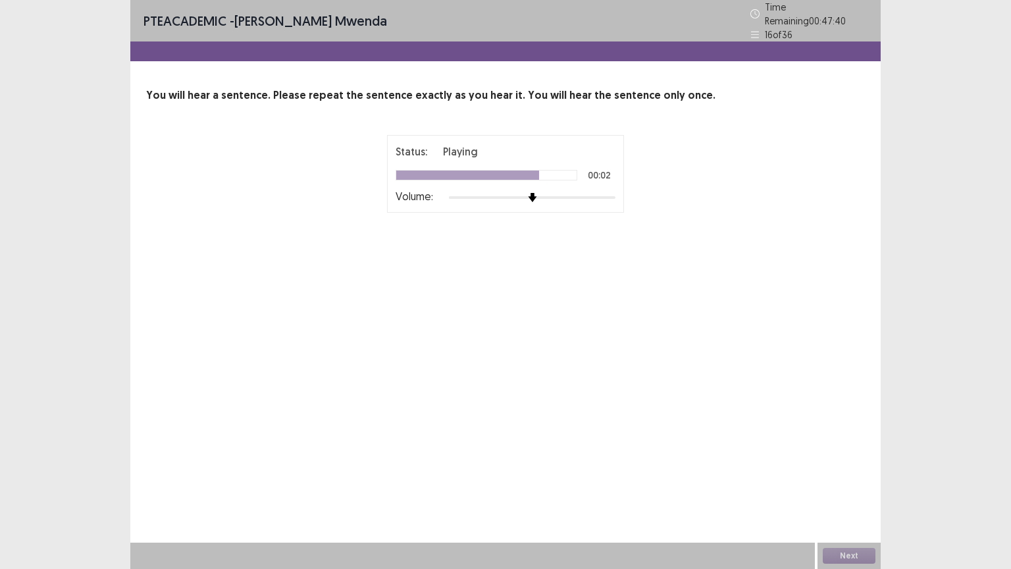
click at [575, 194] on div at bounding box center [532, 197] width 167 height 11
click at [848, 457] on button "Next" at bounding box center [849, 556] width 53 height 16
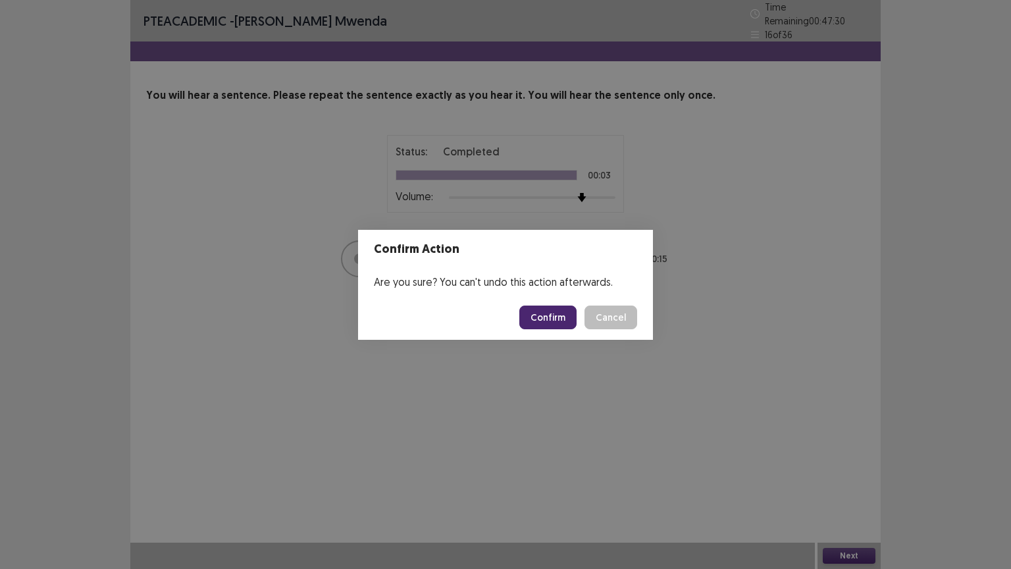
click at [551, 318] on button "Confirm" at bounding box center [548, 318] width 57 height 24
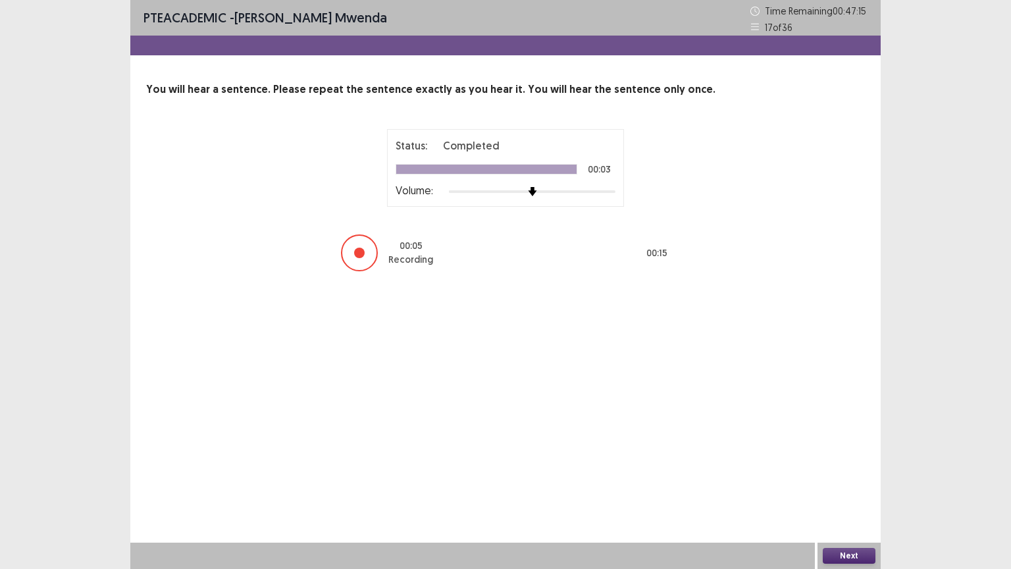
click at [834, 457] on button "Next" at bounding box center [849, 556] width 53 height 16
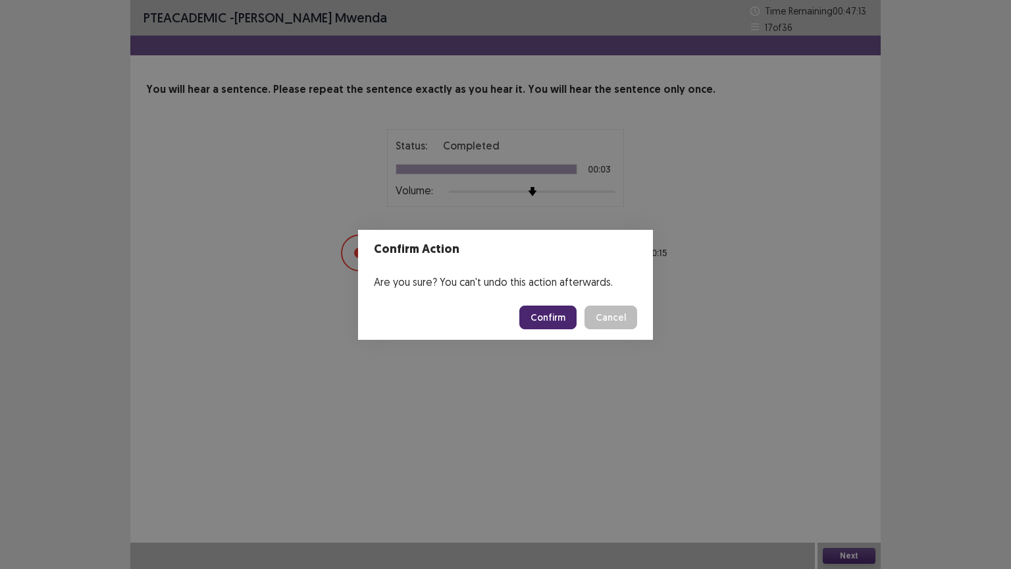
click at [538, 311] on button "Confirm" at bounding box center [548, 318] width 57 height 24
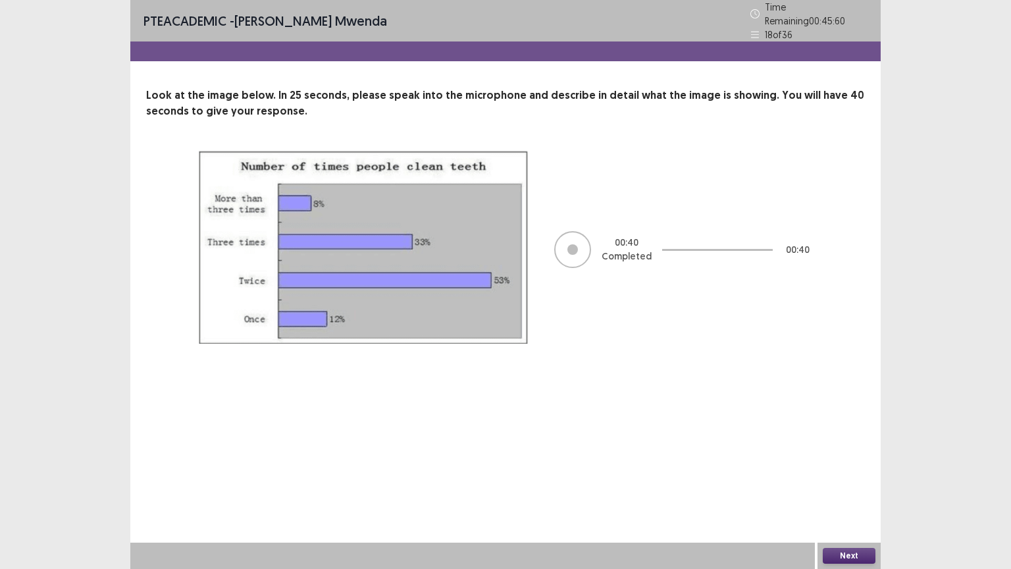
click at [852, 457] on button "Next" at bounding box center [849, 556] width 53 height 16
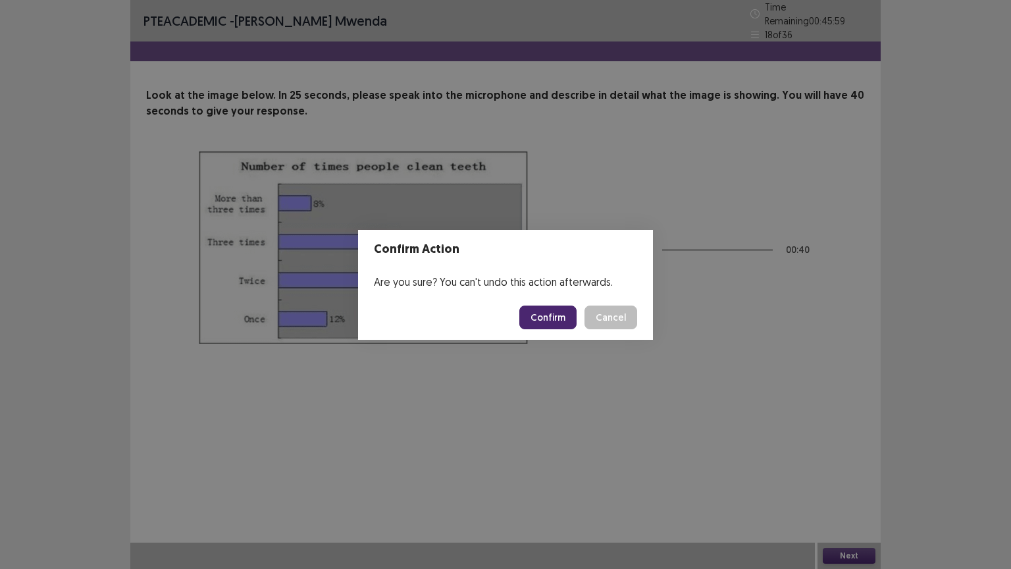
click at [553, 317] on button "Confirm" at bounding box center [548, 318] width 57 height 24
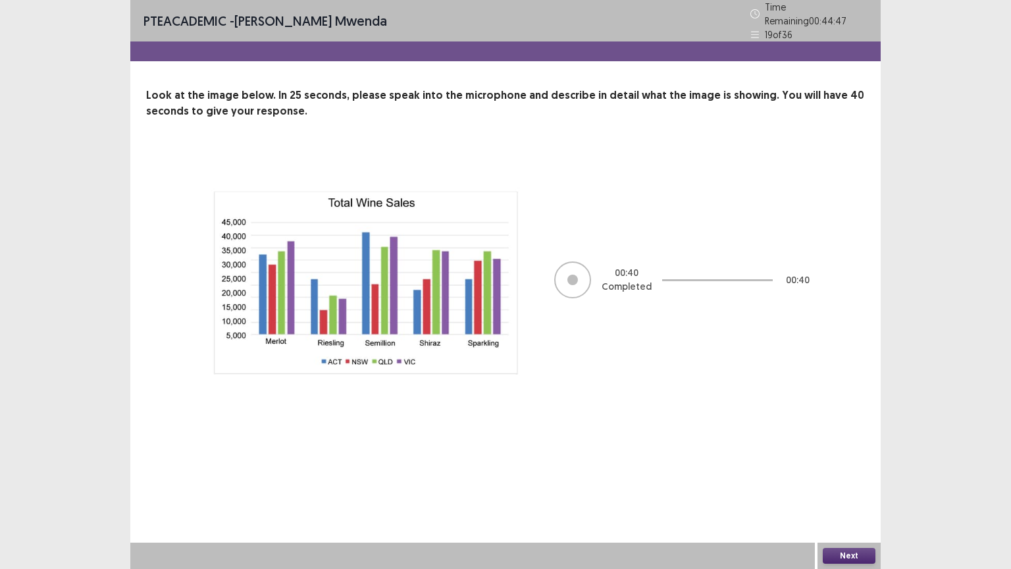
click at [847, 457] on button "Next" at bounding box center [849, 556] width 53 height 16
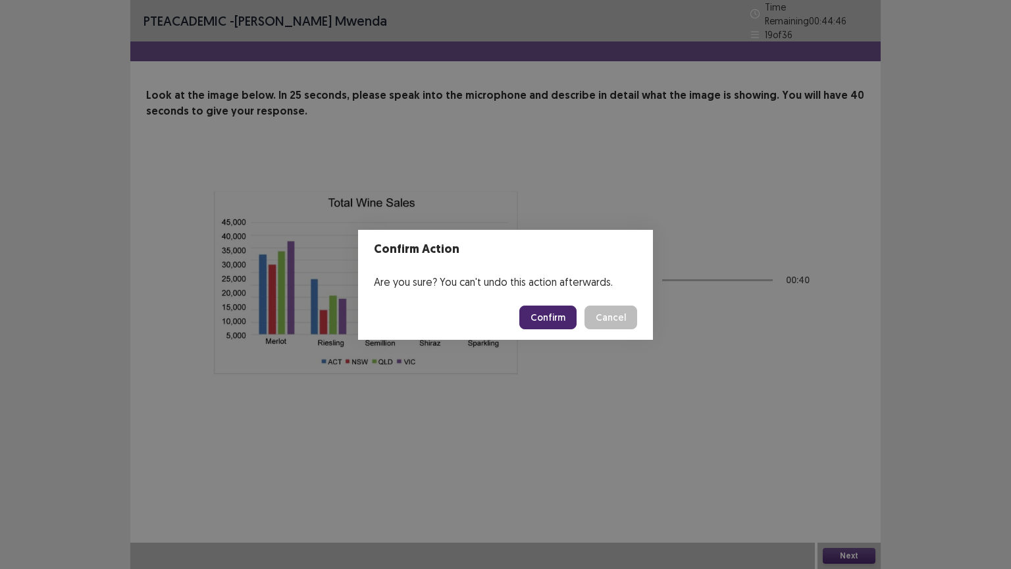
click at [569, 316] on button "Confirm" at bounding box center [548, 318] width 57 height 24
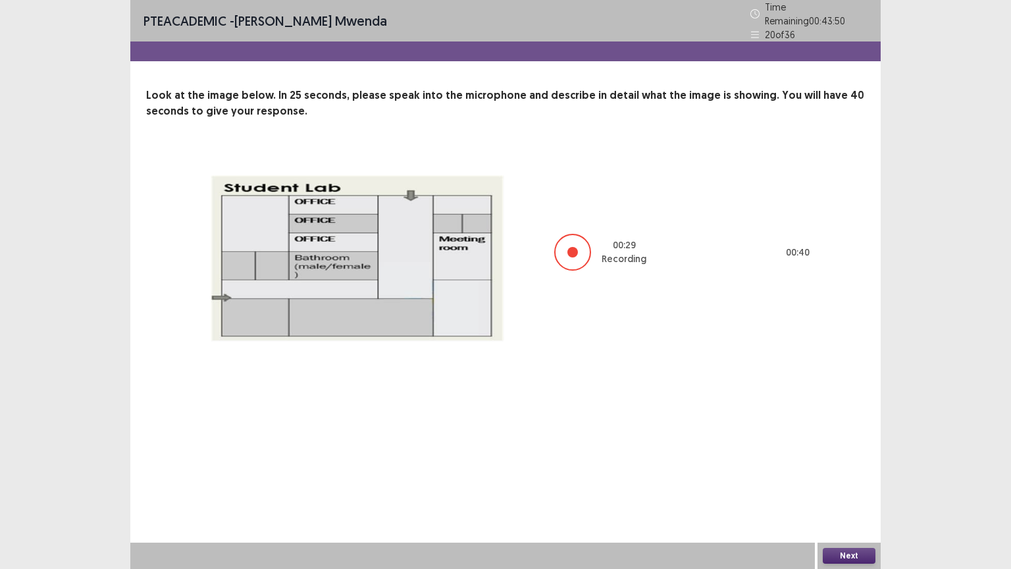
click at [845, 457] on button "Next" at bounding box center [849, 556] width 53 height 16
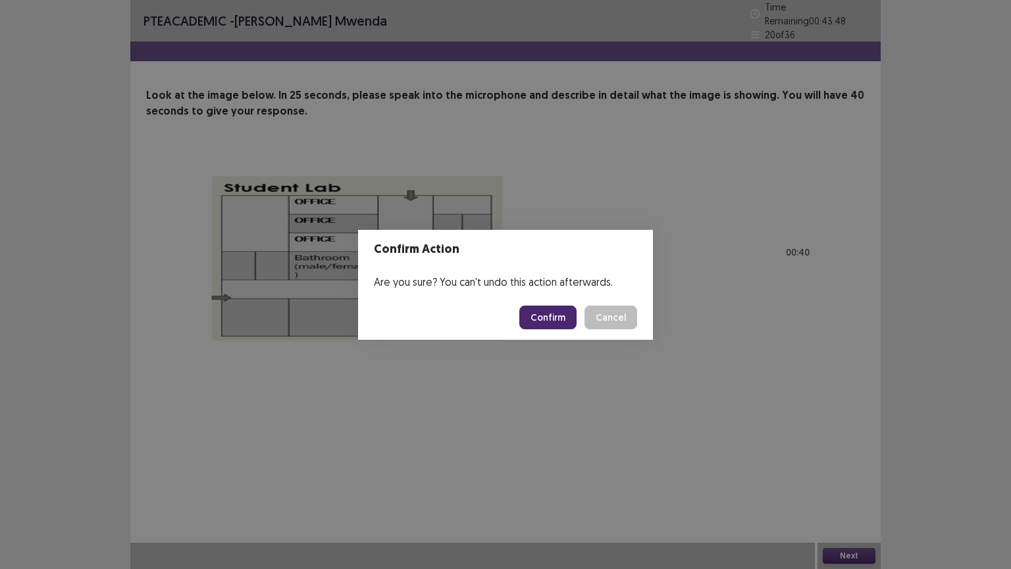
click at [561, 317] on button "Confirm" at bounding box center [548, 318] width 57 height 24
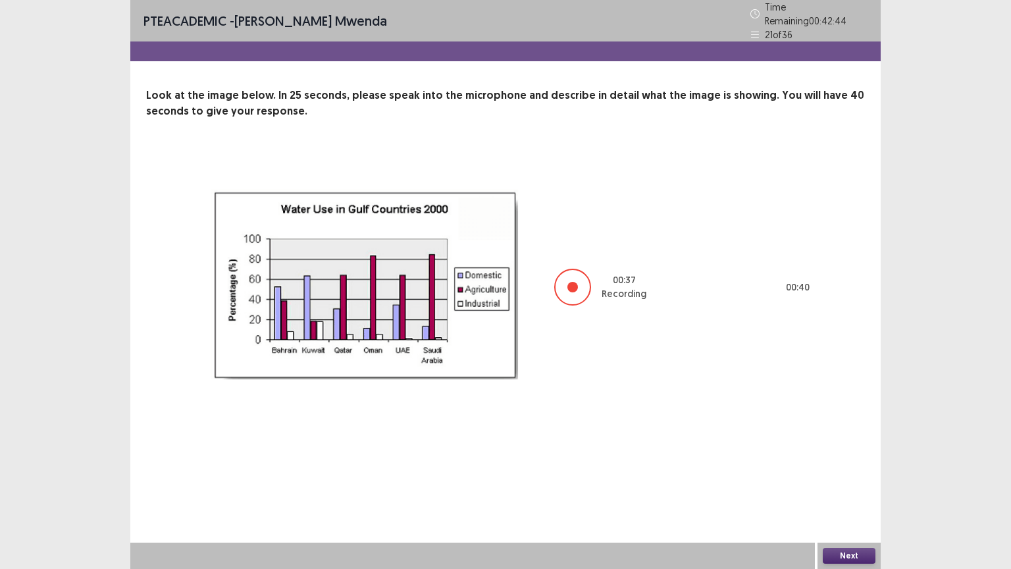
click at [855, 457] on button "Next" at bounding box center [849, 556] width 53 height 16
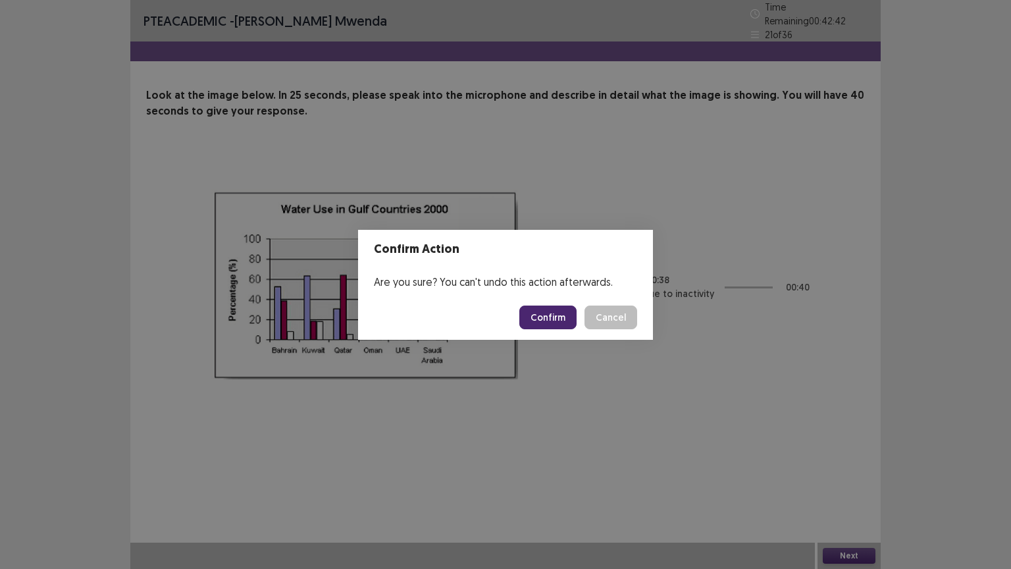
click at [549, 314] on button "Confirm" at bounding box center [548, 318] width 57 height 24
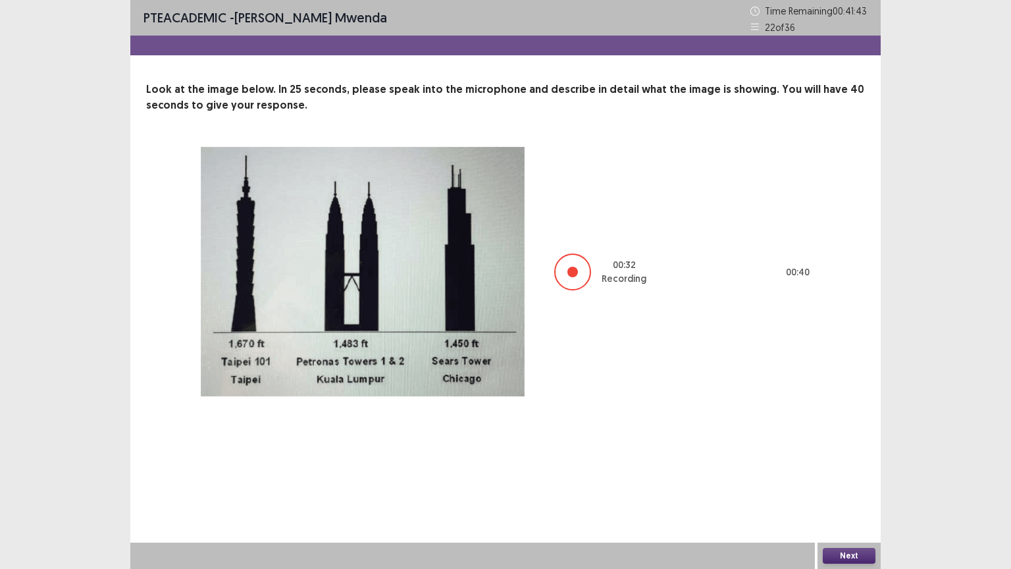
click at [854, 457] on button "Next" at bounding box center [849, 556] width 53 height 16
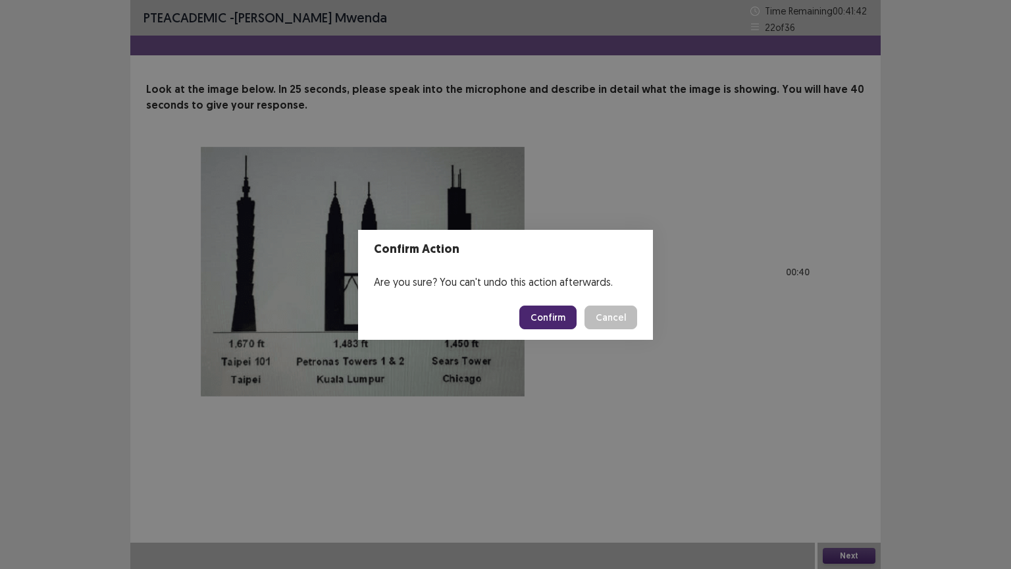
click at [562, 319] on button "Confirm" at bounding box center [548, 318] width 57 height 24
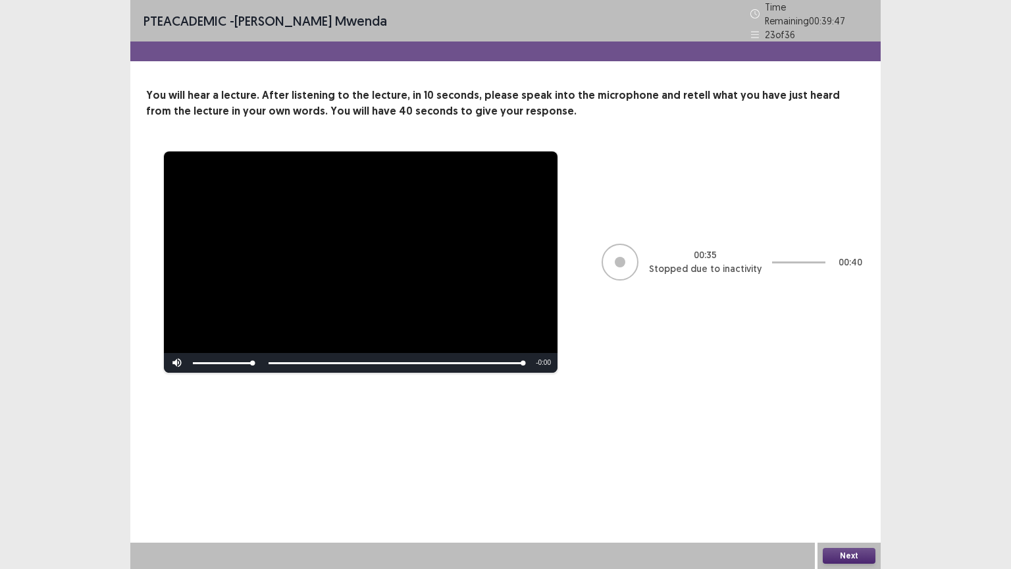
click at [844, 457] on button "Next" at bounding box center [849, 556] width 53 height 16
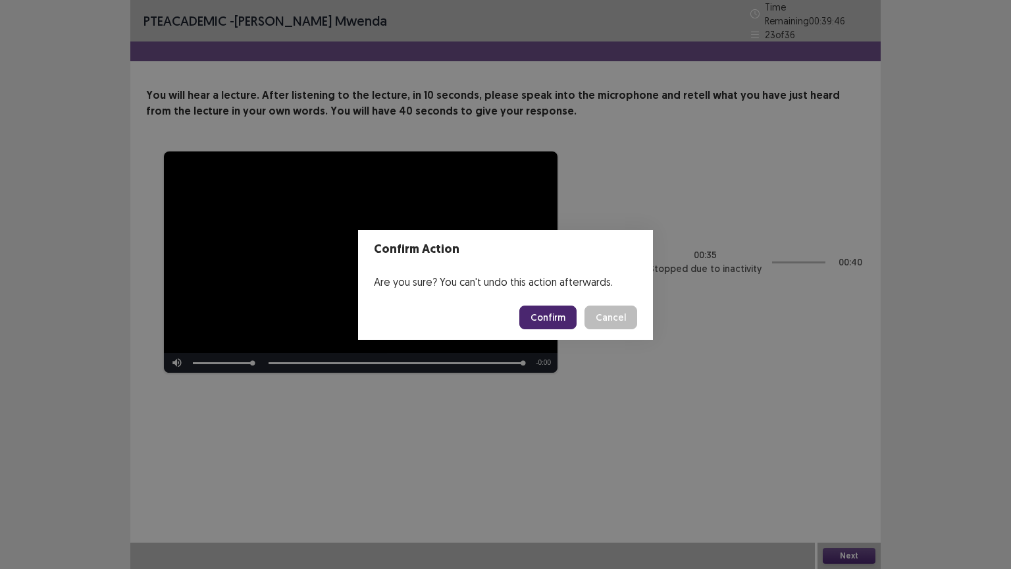
click at [554, 308] on button "Confirm" at bounding box center [548, 318] width 57 height 24
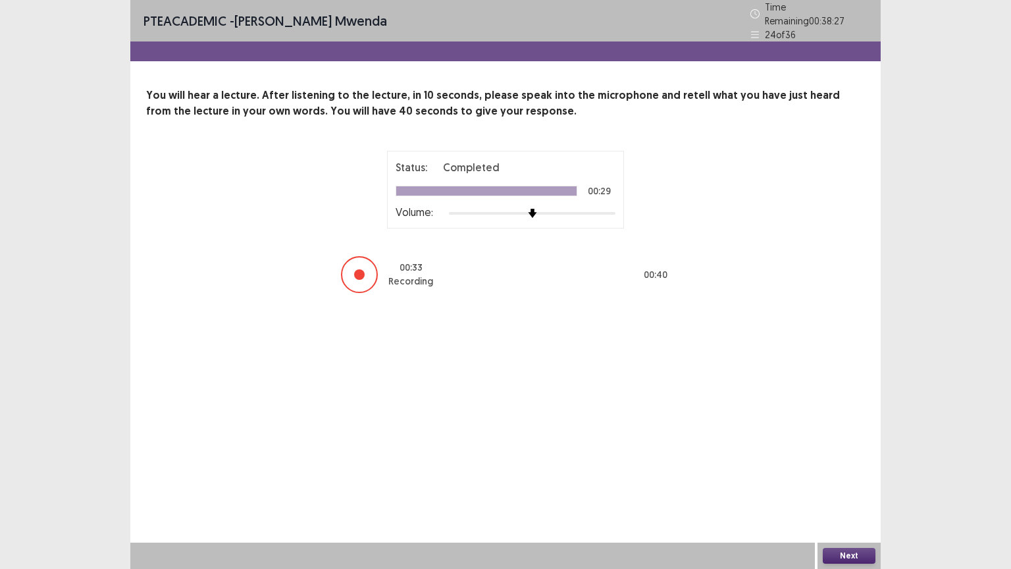
click at [843, 457] on button "Next" at bounding box center [849, 556] width 53 height 16
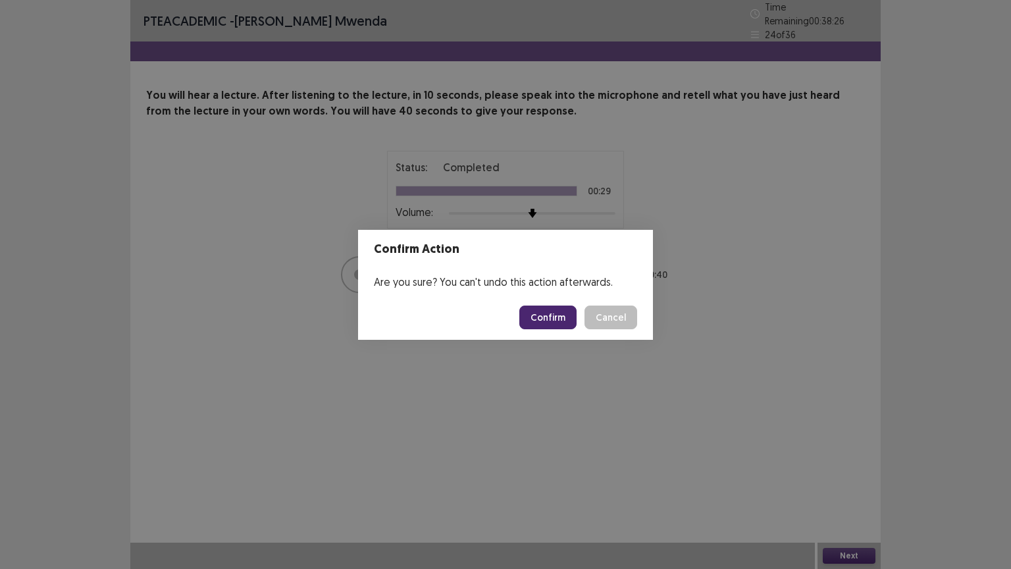
click at [556, 311] on button "Confirm" at bounding box center [548, 318] width 57 height 24
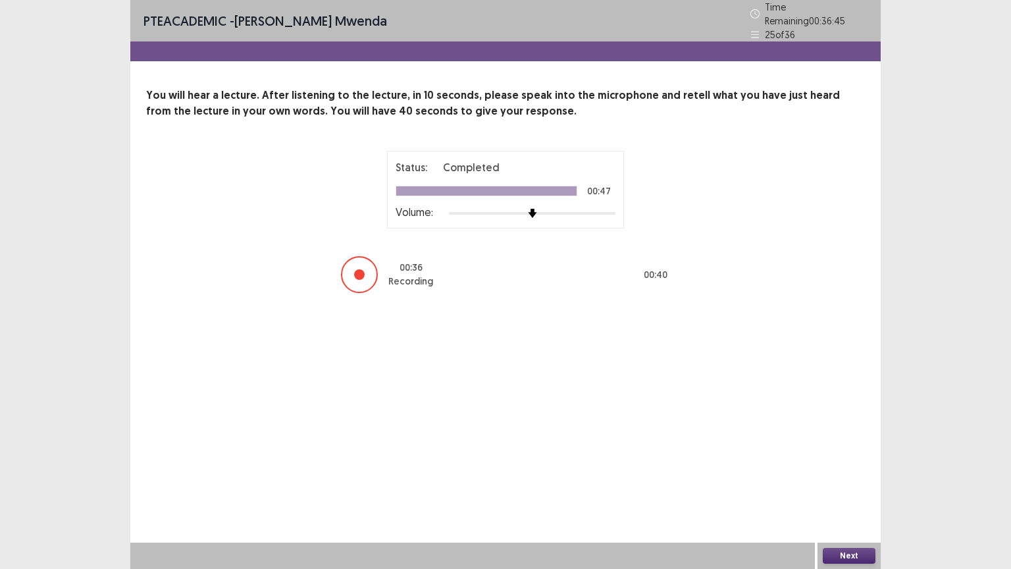
click at [847, 457] on button "Next" at bounding box center [849, 556] width 53 height 16
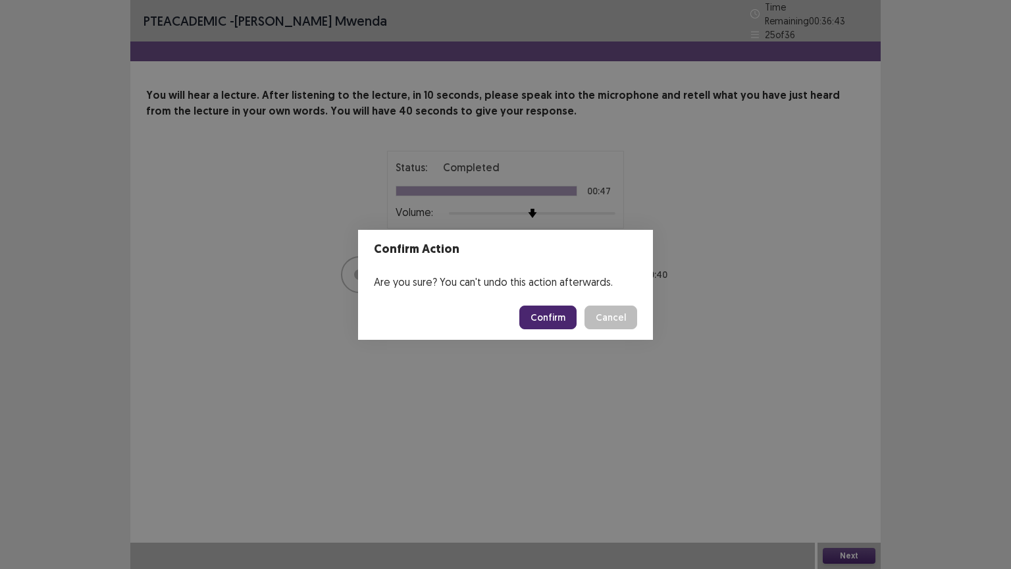
click at [553, 313] on button "Confirm" at bounding box center [548, 318] width 57 height 24
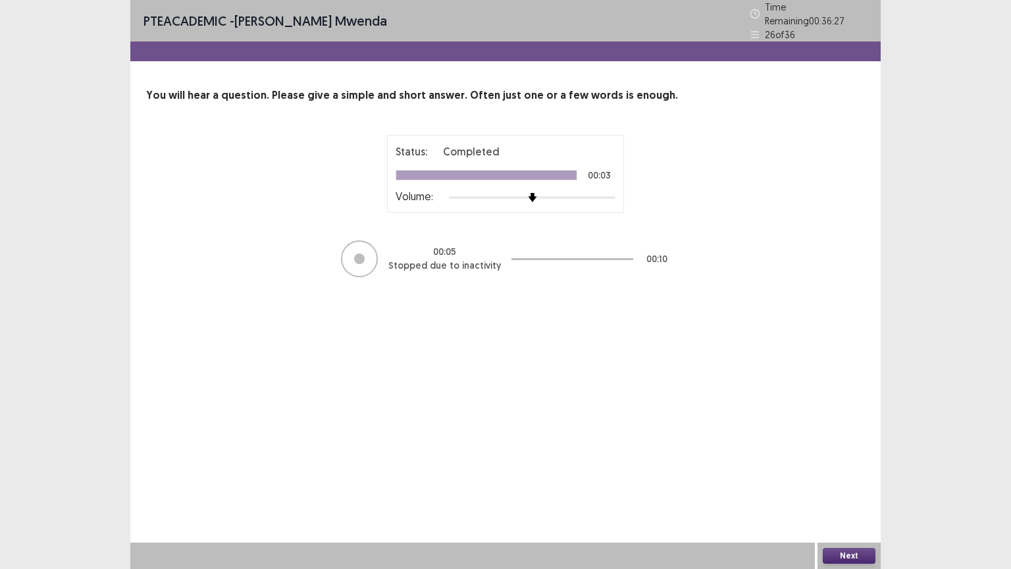
click at [849, 457] on button "Next" at bounding box center [849, 556] width 53 height 16
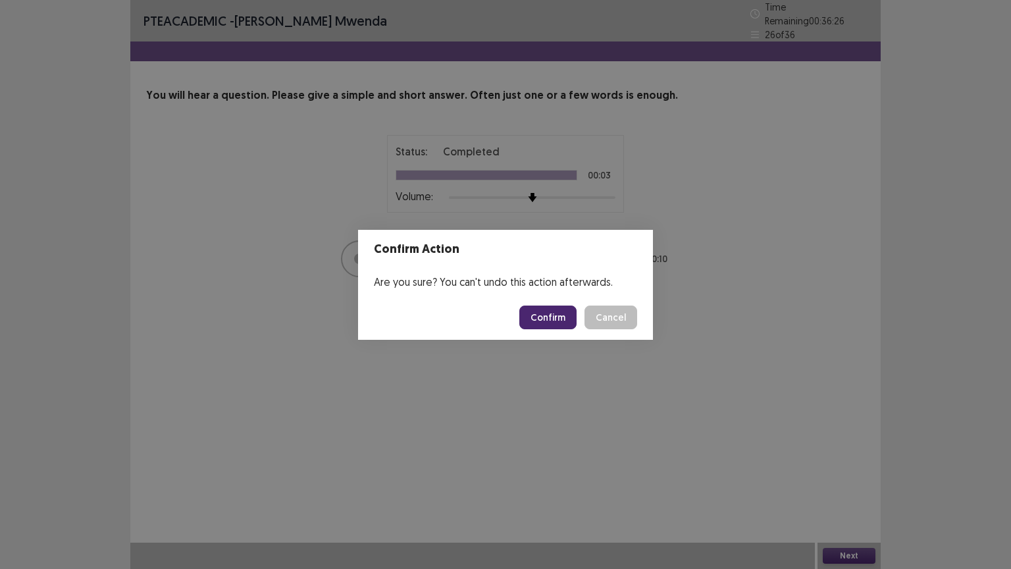
click at [550, 313] on button "Confirm" at bounding box center [548, 318] width 57 height 24
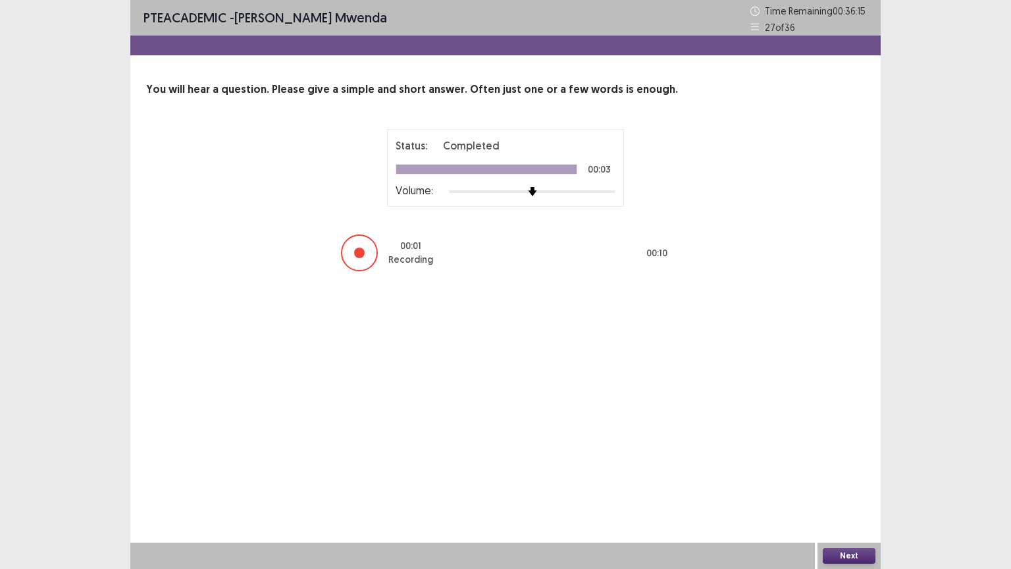
click at [855, 457] on button "Next" at bounding box center [849, 556] width 53 height 16
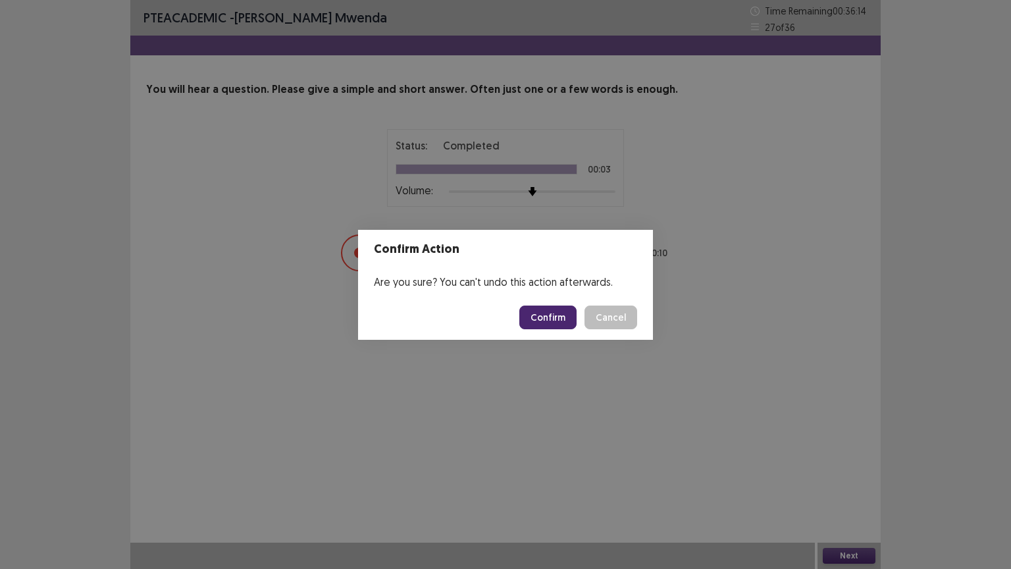
click at [560, 322] on button "Confirm" at bounding box center [548, 318] width 57 height 24
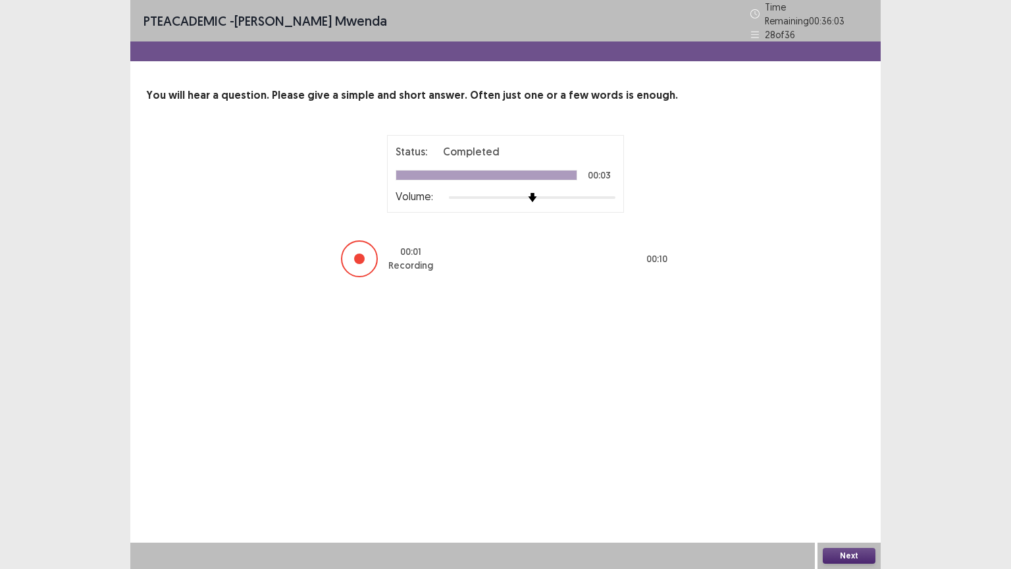
click at [834, 457] on button "Next" at bounding box center [849, 556] width 53 height 16
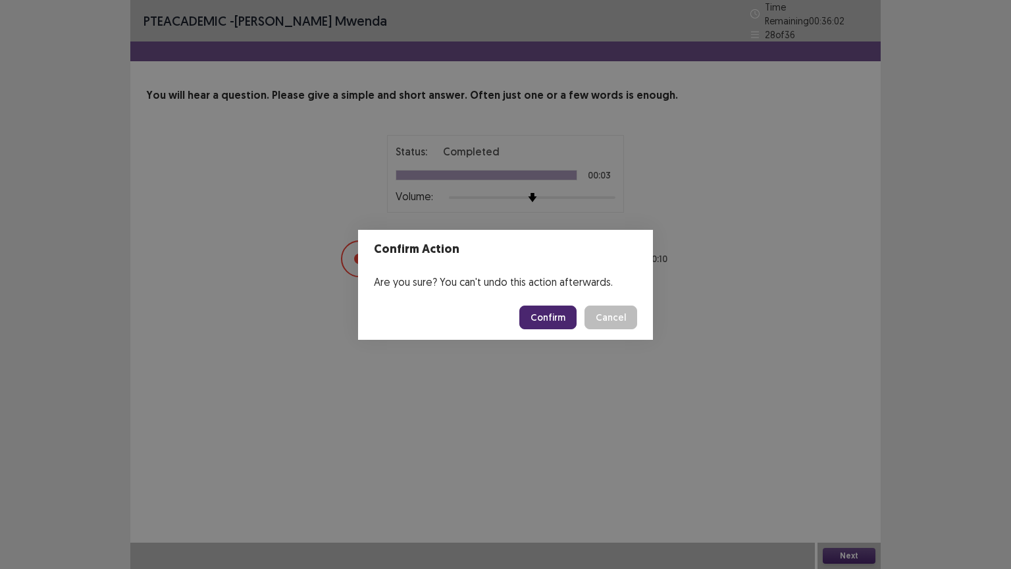
click at [560, 320] on button "Confirm" at bounding box center [548, 318] width 57 height 24
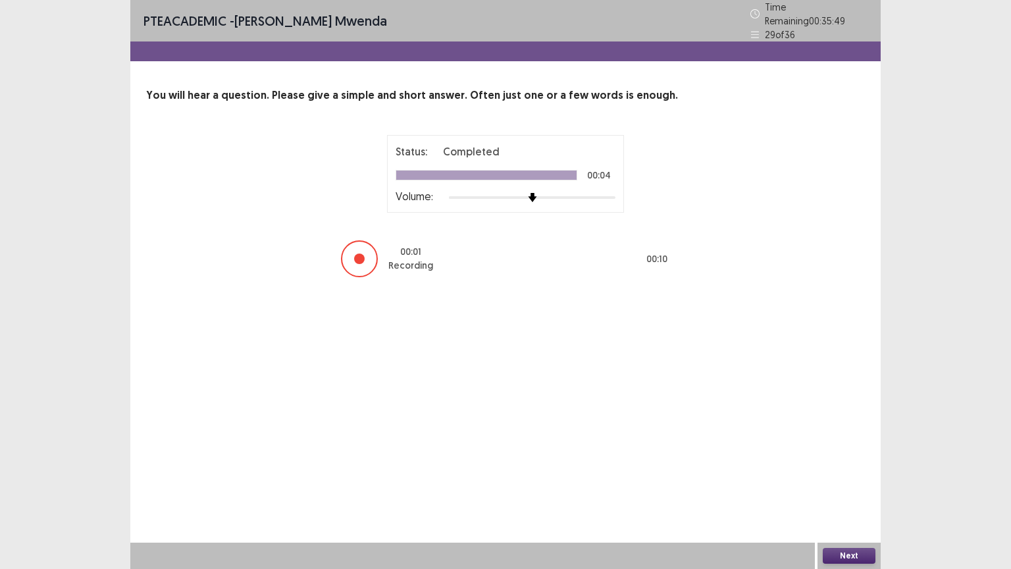
click at [853, 457] on button "Next" at bounding box center [849, 556] width 53 height 16
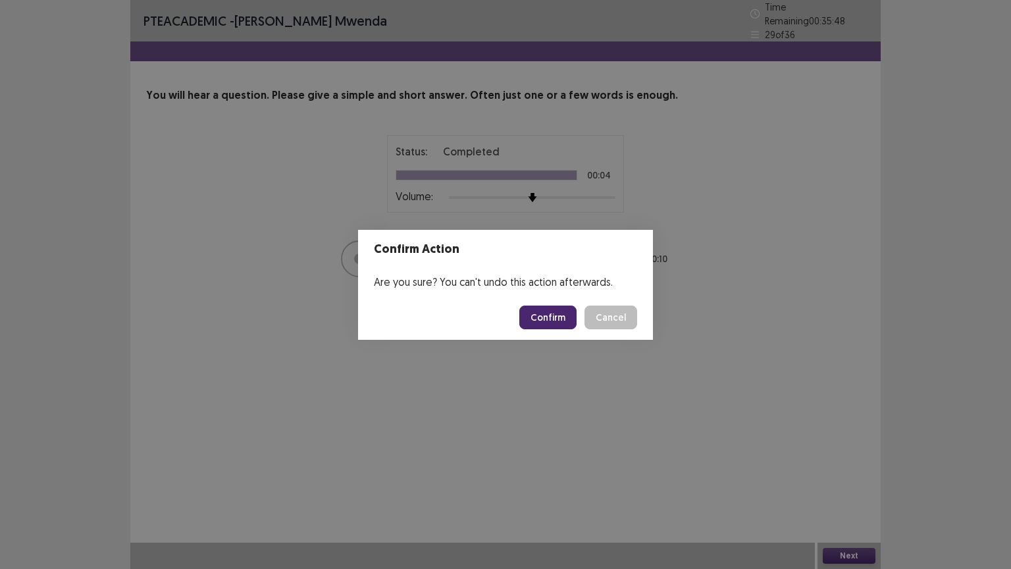
click at [548, 316] on button "Confirm" at bounding box center [548, 318] width 57 height 24
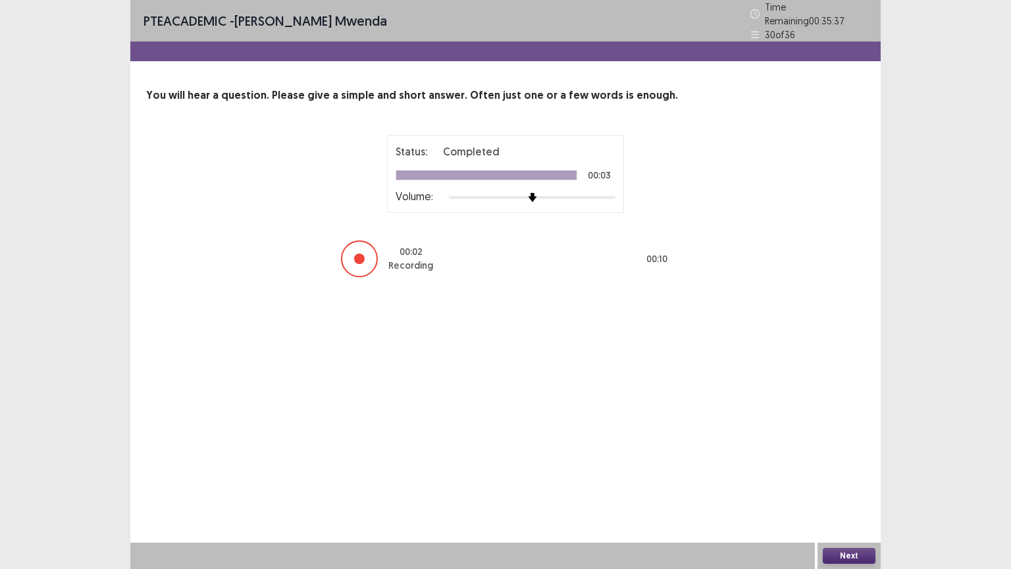
click at [843, 457] on button "Next" at bounding box center [849, 556] width 53 height 16
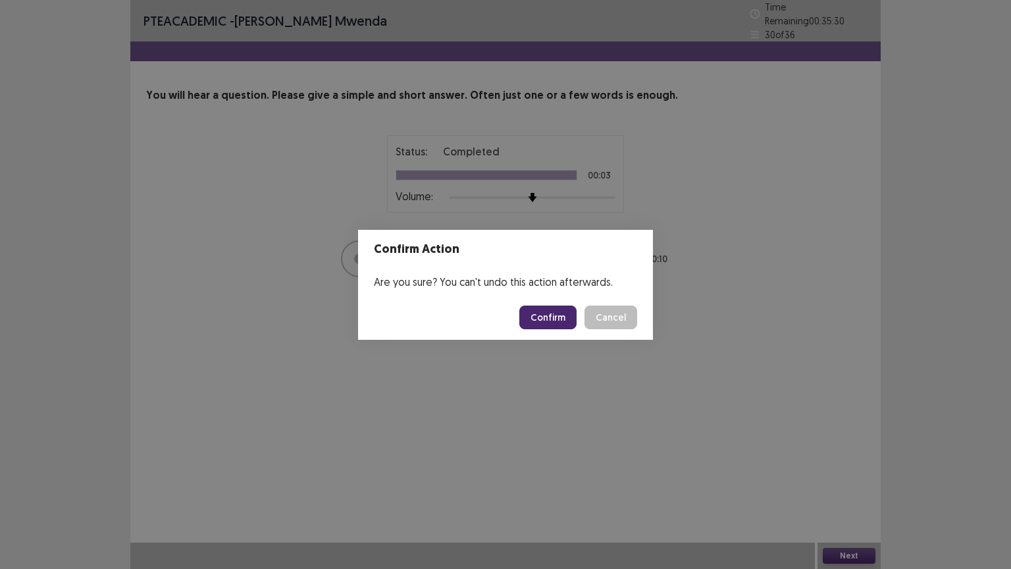
click at [549, 314] on button "Confirm" at bounding box center [548, 318] width 57 height 24
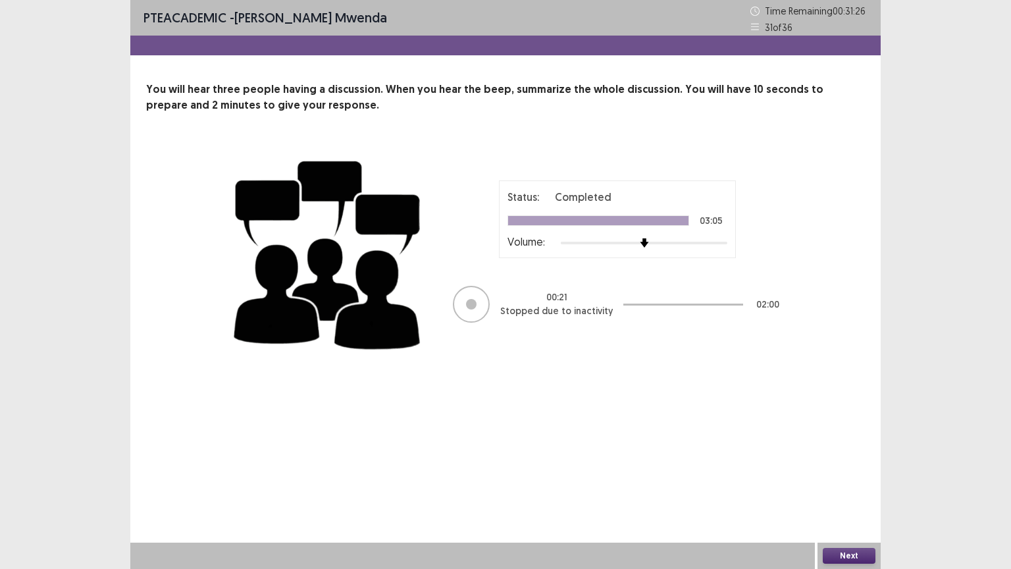
click at [857, 377] on div "PTE academic - [PERSON_NAME] Time Remaining 00 : 31 : 26 31 of 36 You will hear…" at bounding box center [505, 193] width 751 height 387
